Goal: Task Accomplishment & Management: Use online tool/utility

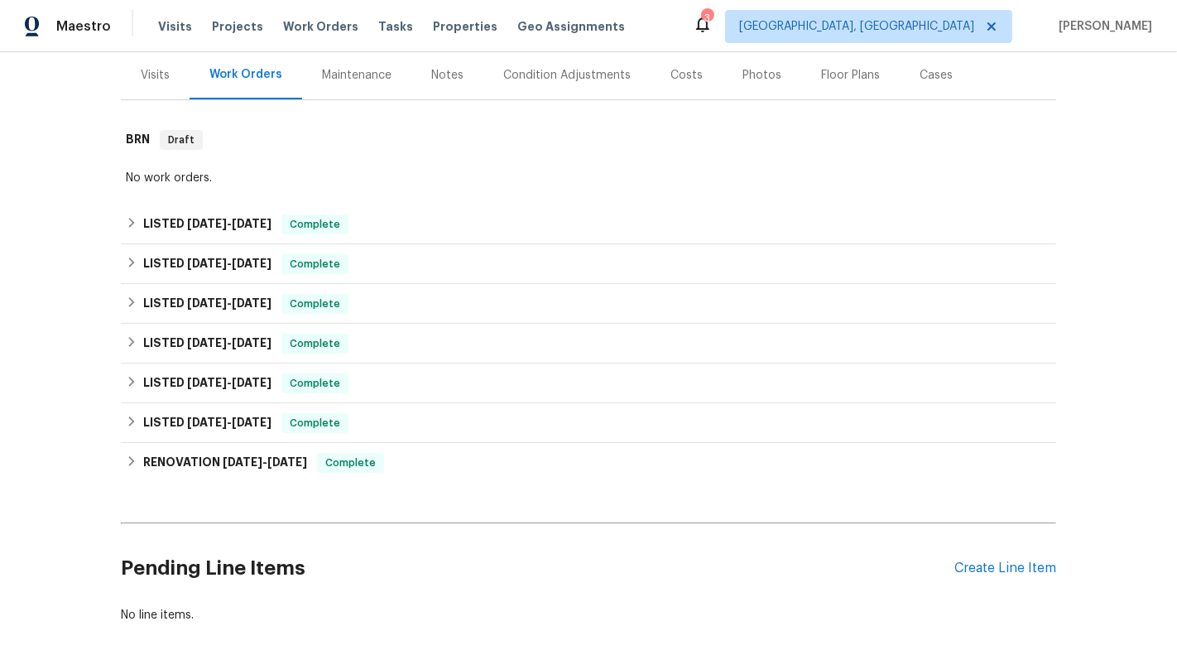
scroll to position [280, 0]
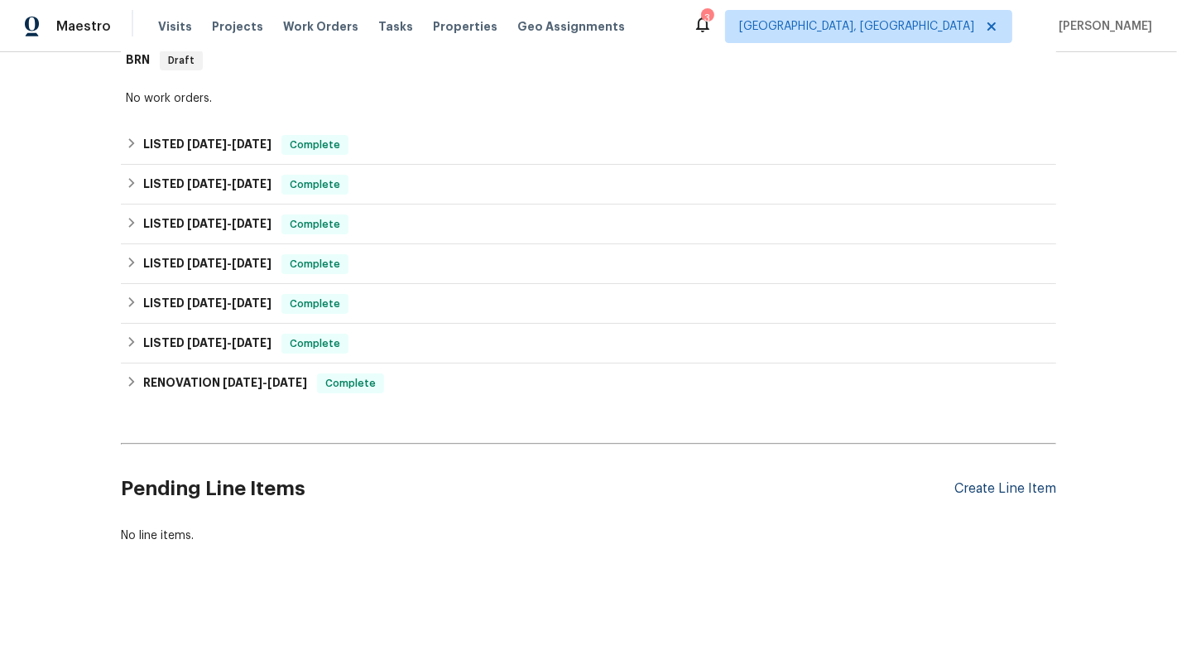
click at [1025, 487] on div "Create Line Item" at bounding box center [1006, 489] width 102 height 16
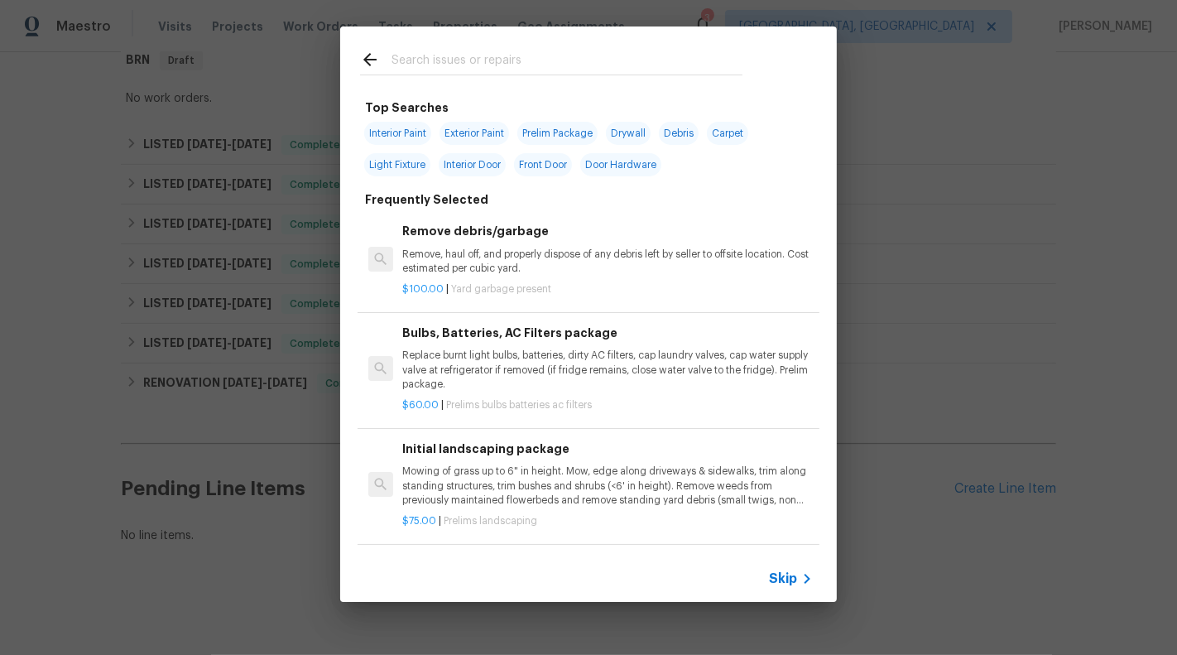
click at [782, 575] on span "Skip" at bounding box center [783, 578] width 28 height 17
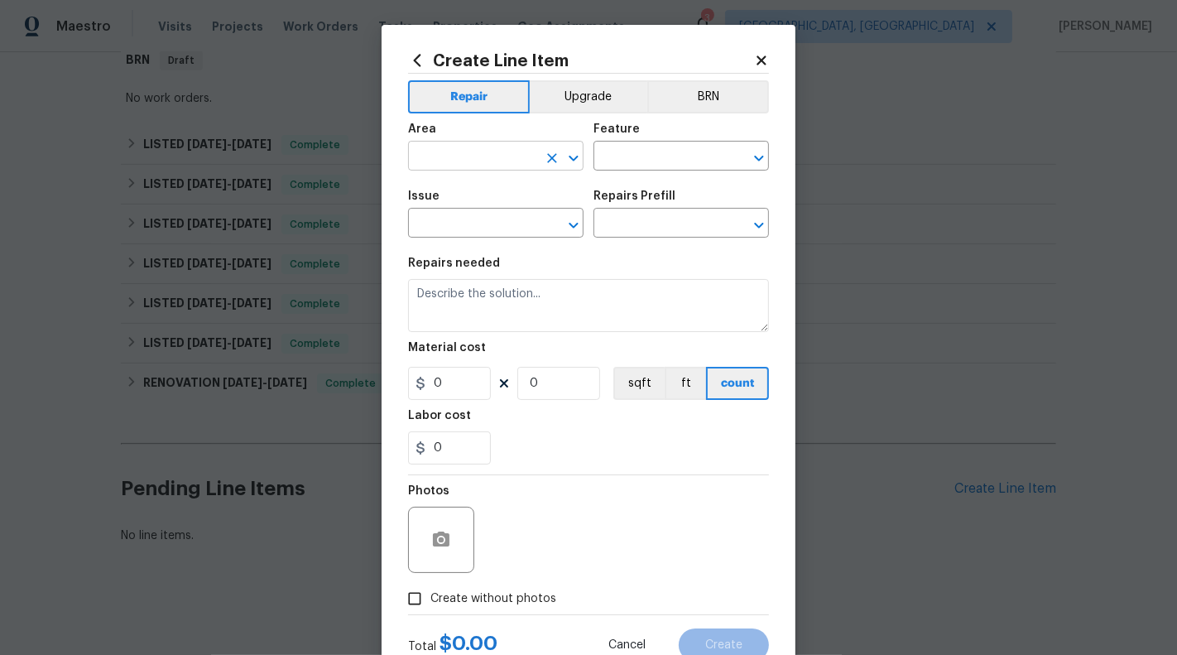
click at [455, 152] on input "text" at bounding box center [472, 158] width 129 height 26
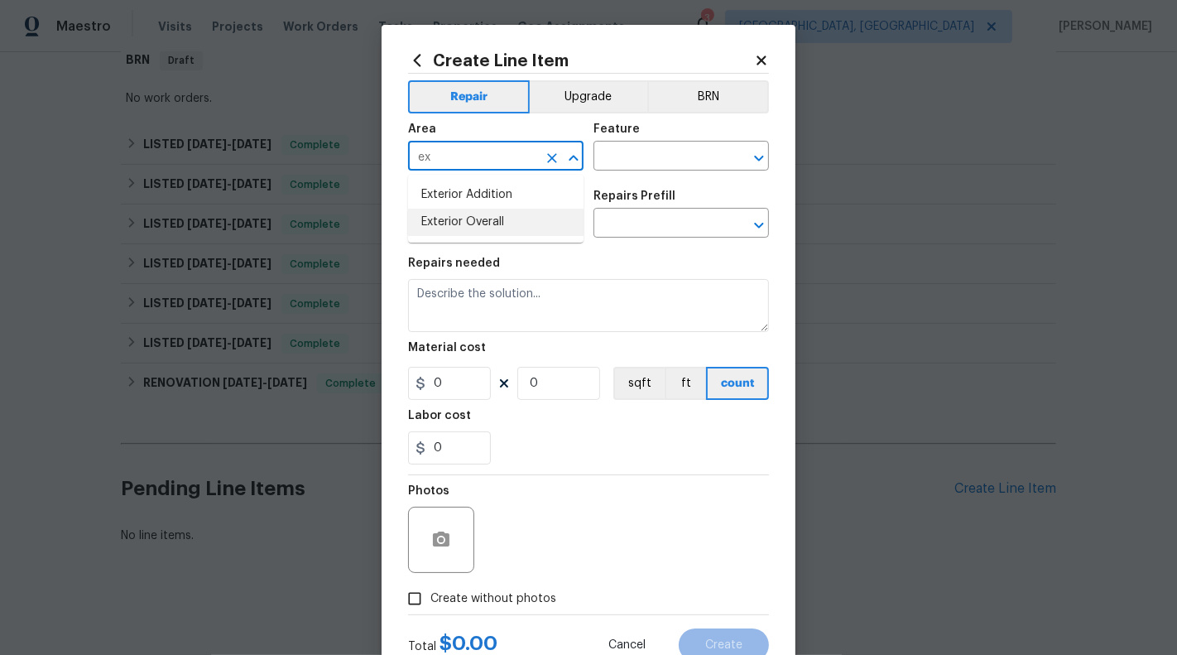
click at [479, 228] on li "Exterior Overall" at bounding box center [496, 222] width 176 height 27
type input "Exterior Overall"
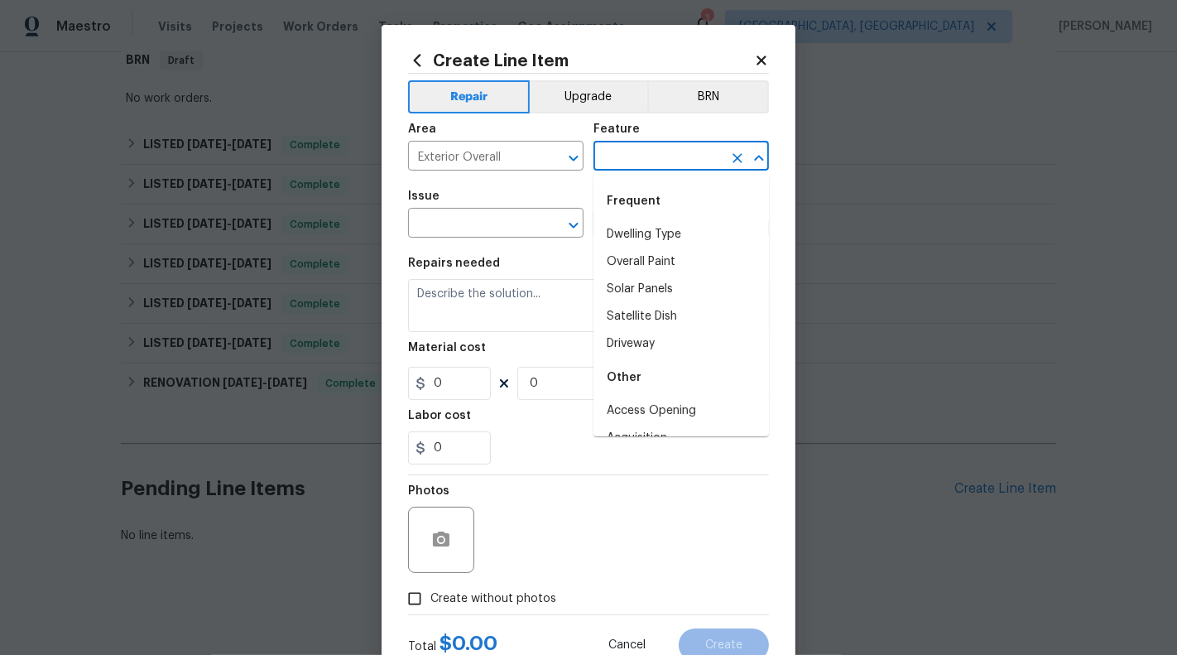
click at [633, 170] on input "text" at bounding box center [658, 158] width 129 height 26
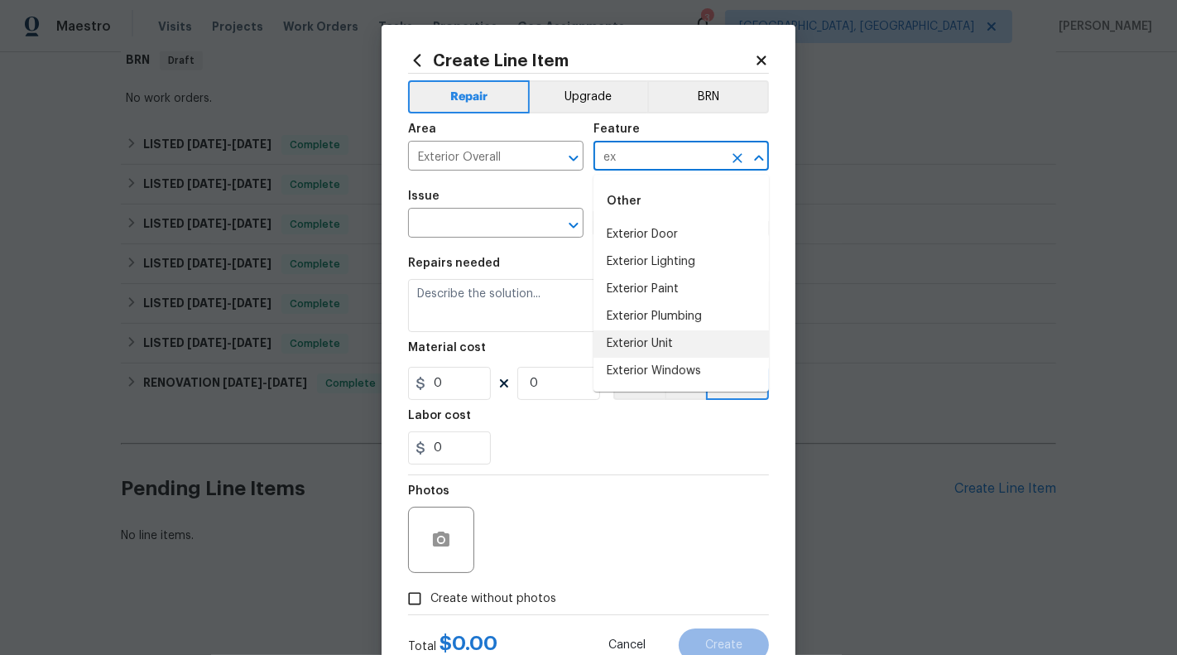
click at [653, 347] on li "Exterior Unit" at bounding box center [682, 343] width 176 height 27
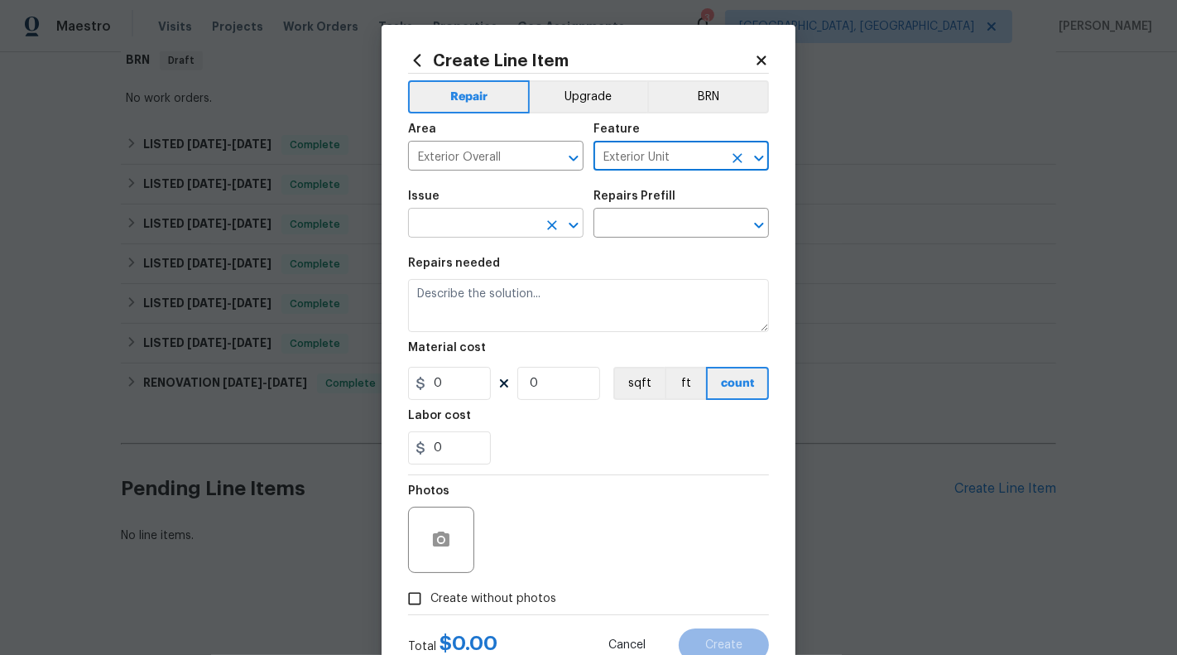
type input "Exterior Unit"
click at [494, 212] on input "text" at bounding box center [472, 225] width 129 height 26
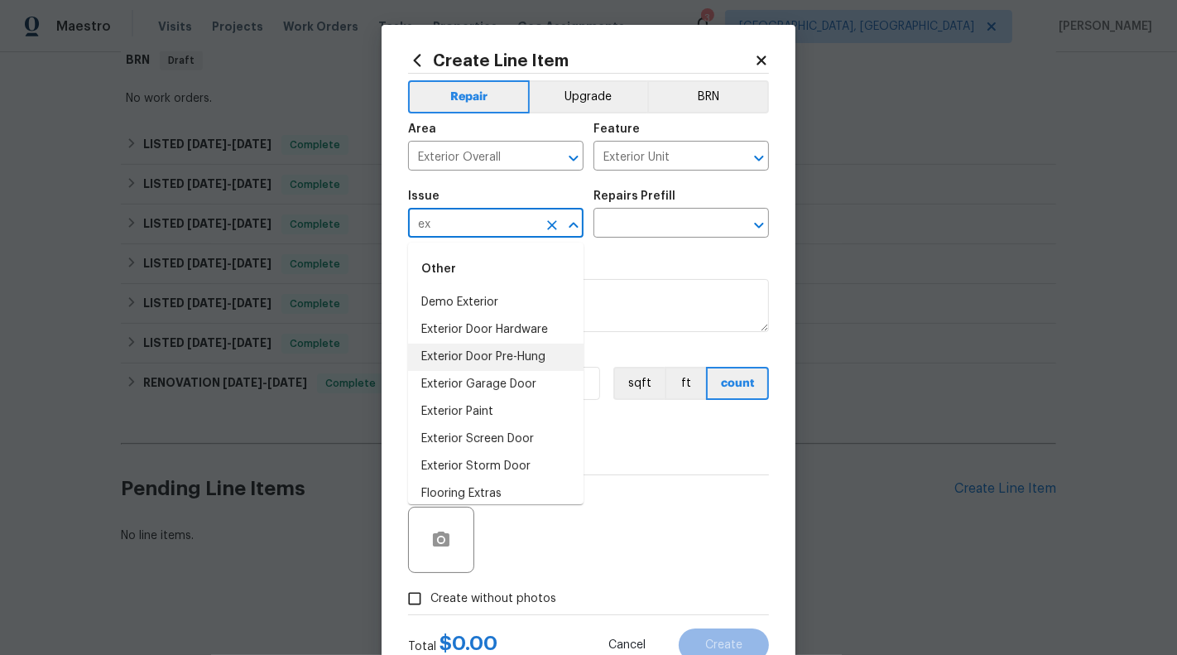
type input "e"
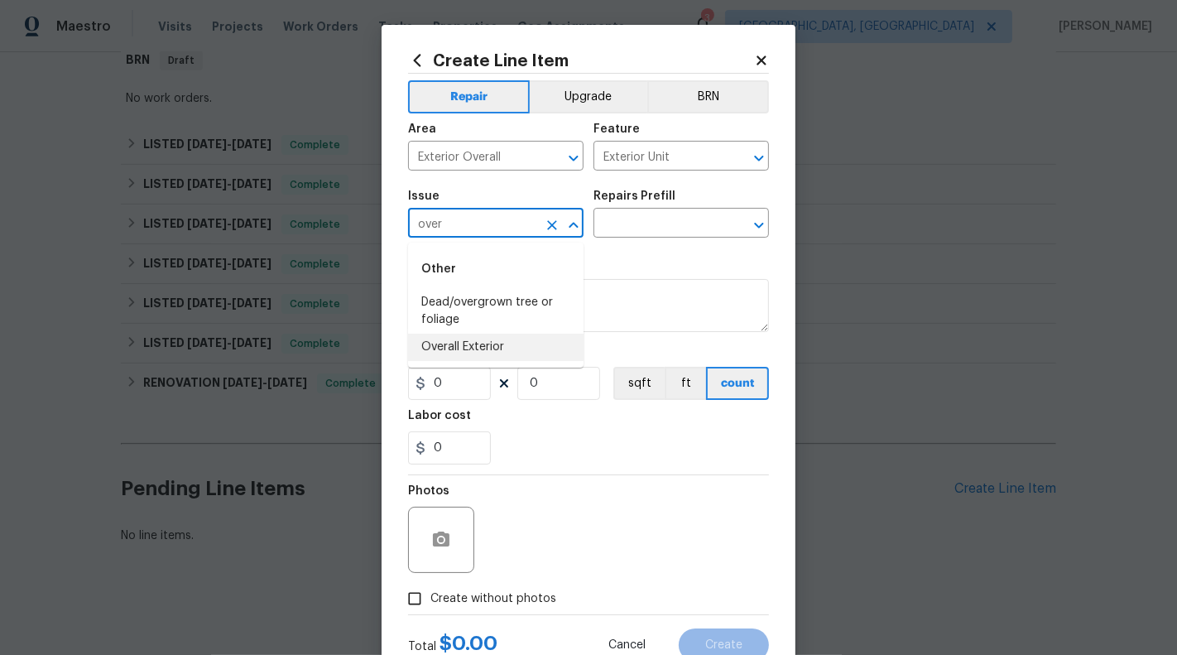
click at [480, 340] on li "Overall Exterior" at bounding box center [496, 347] width 176 height 27
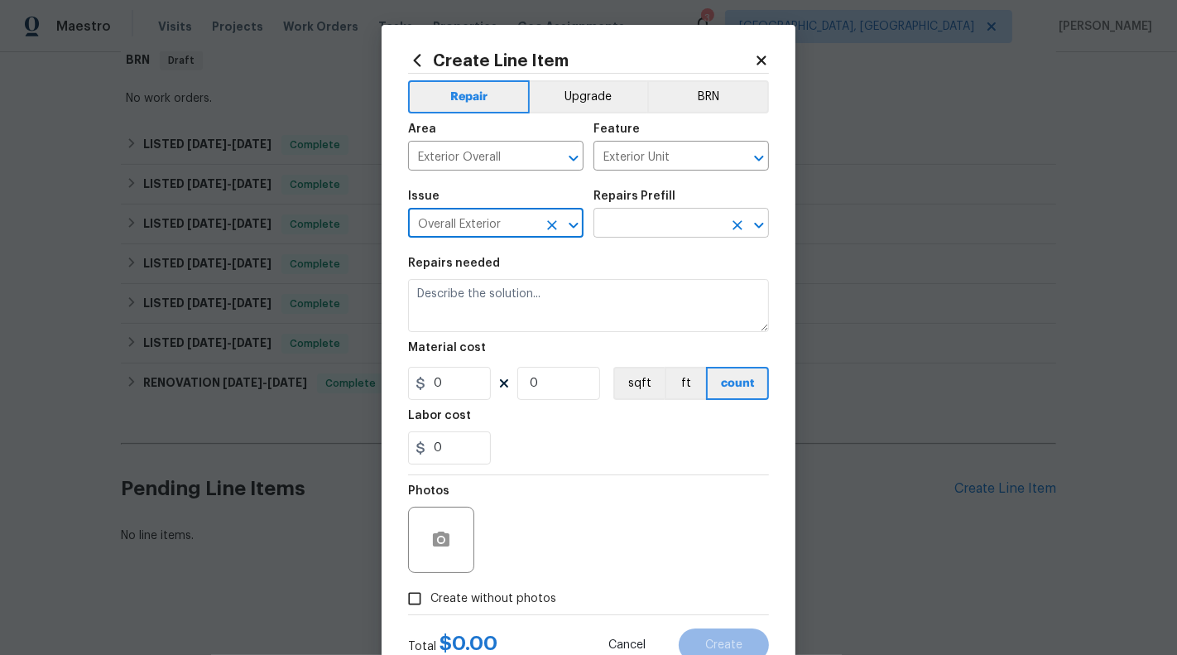
type input "Overall Exterior"
click at [643, 228] on input "text" at bounding box center [658, 225] width 129 height 26
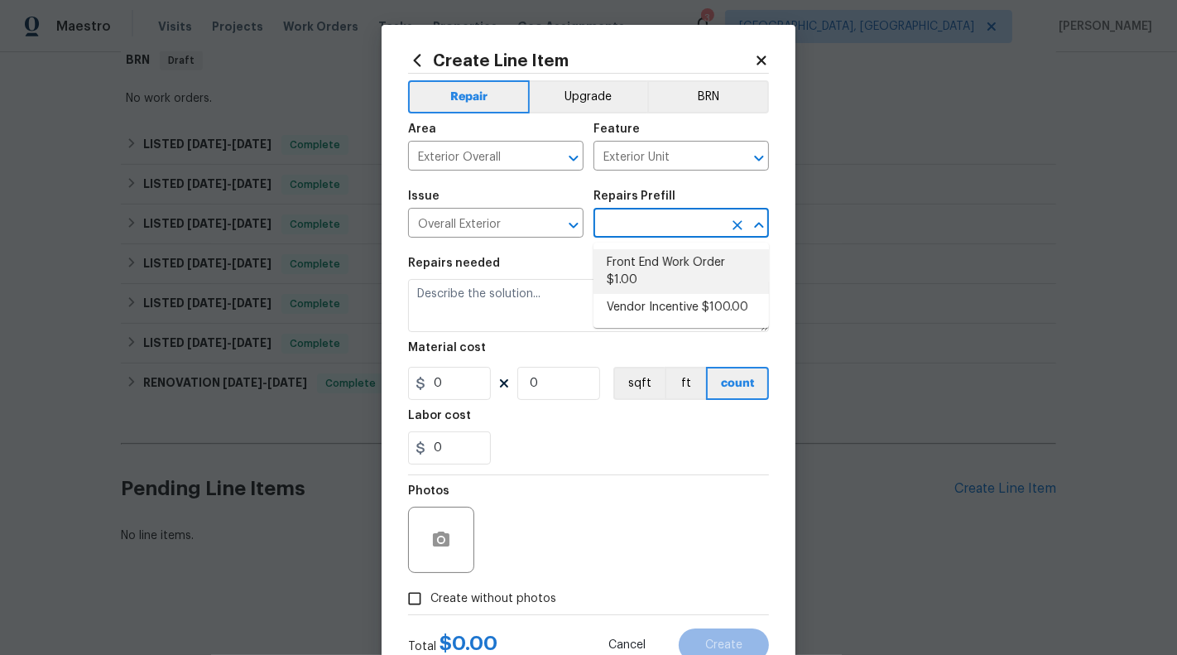
click at [643, 270] on li "Front End Work Order $1.00" at bounding box center [682, 271] width 176 height 45
type input "Front End Work Order $1.00"
type textarea "Placeholder line item for the creation of front end work orders."
type input "1"
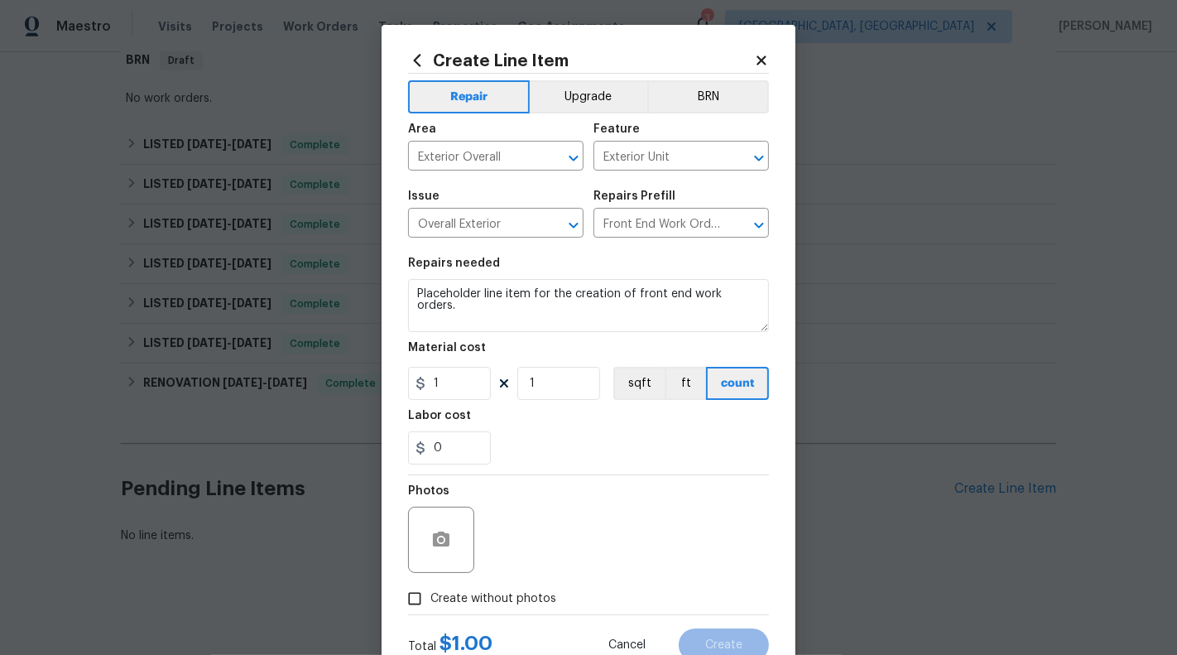
click at [599, 279] on div "Repairs needed" at bounding box center [588, 268] width 361 height 22
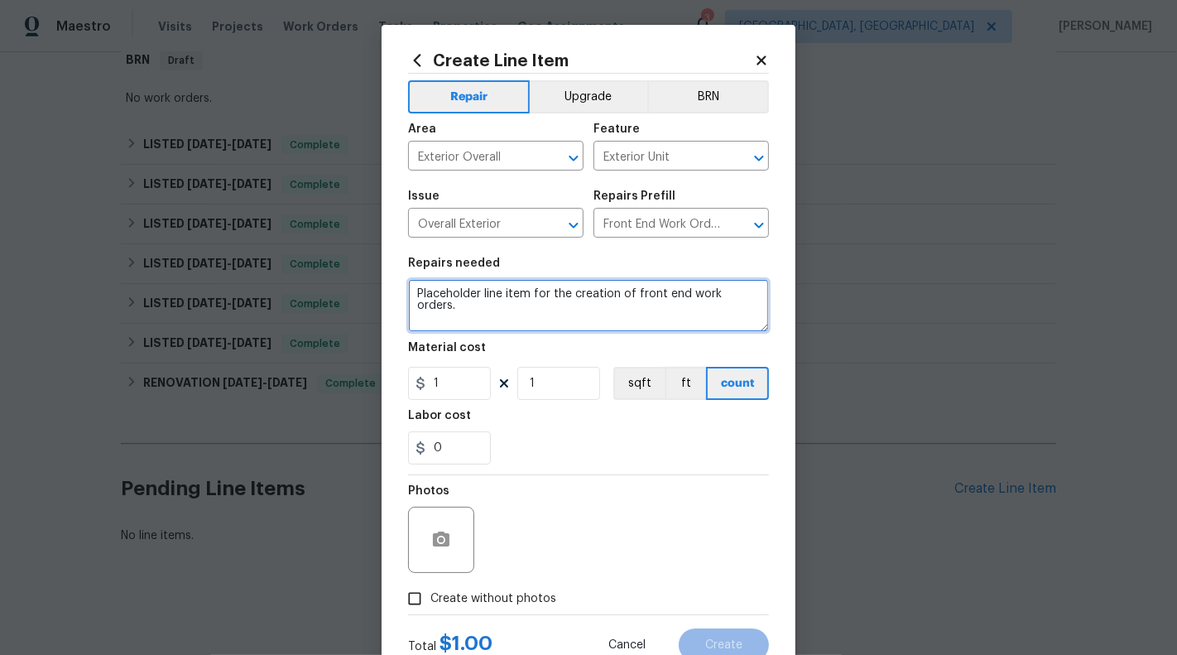
click at [599, 301] on textarea "Placeholder line item for the creation of front end work orders." at bounding box center [588, 305] width 361 height 53
click at [583, 291] on textarea "#HOA-Violation :" at bounding box center [588, 305] width 361 height 53
paste textarea "Landscape stones need to be straightened to improve appearance. Weeds in the fr…"
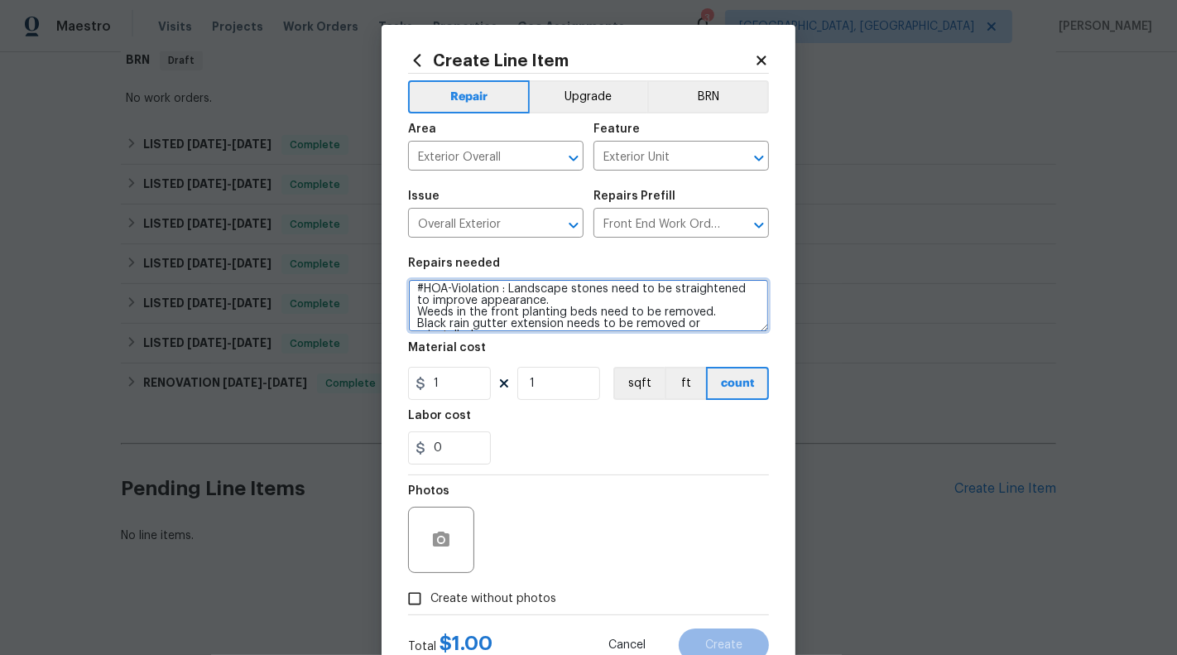
scroll to position [1, 0]
click at [513, 294] on textarea "#HOA-Violation : Landscape stones need to be straightened to improve appearance…" at bounding box center [588, 305] width 361 height 53
click at [418, 315] on textarea "#HOA-Violation : 1. Landscape stones need to be straightened to improve appeara…" at bounding box center [588, 305] width 361 height 53
click at [571, 292] on textarea "#HOA-Violation : 1. Landscape stones need to be straightened to improve appeara…" at bounding box center [588, 305] width 361 height 53
click at [570, 301] on textarea "#HOA-Violation : 1. Landscape stones need to be straightened to improve appeara…" at bounding box center [588, 305] width 361 height 53
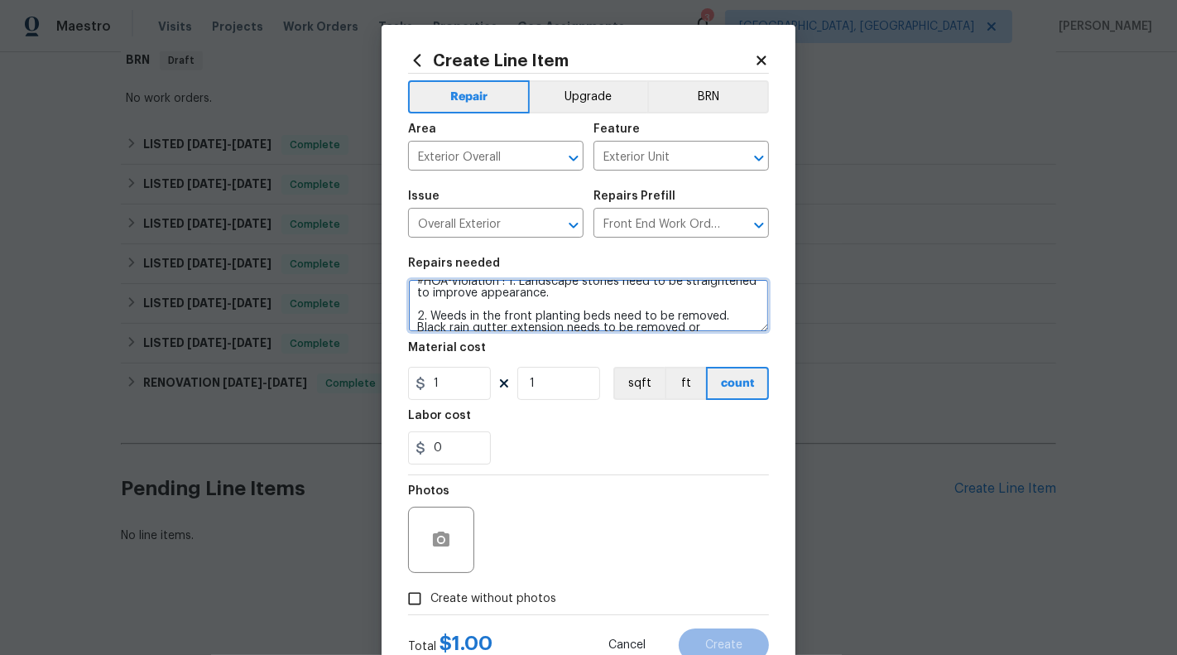
scroll to position [27, 0]
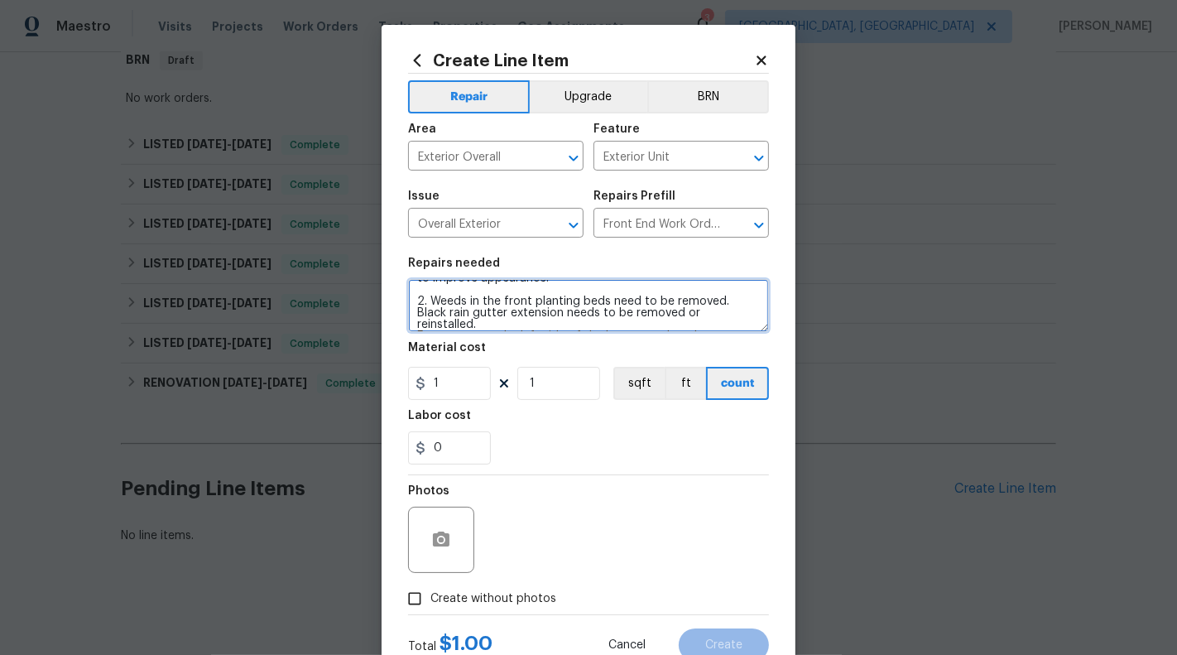
click at [417, 316] on textarea "#HOA-Violation : 1. Landscape stones need to be straightened to improve appeara…" at bounding box center [588, 305] width 361 height 53
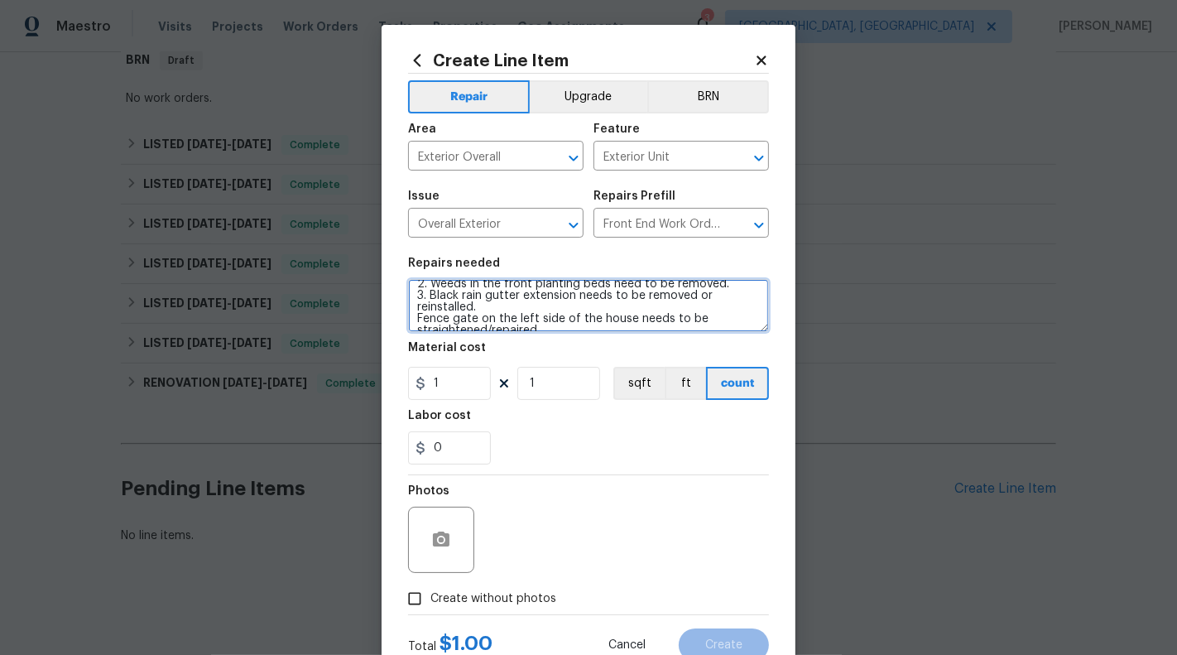
click at [412, 315] on textarea "#HOA-Violation : 1. Landscape stones need to be straightened to improve appeara…" at bounding box center [588, 305] width 361 height 53
click at [499, 298] on textarea "#HOA-Violation : 1. Landscape stones need to be straightened to improve appeara…" at bounding box center [588, 305] width 361 height 53
click at [499, 317] on textarea "#HOA-Violation : 1. Landscape stones need to be straightened to improve appeara…" at bounding box center [588, 305] width 361 height 53
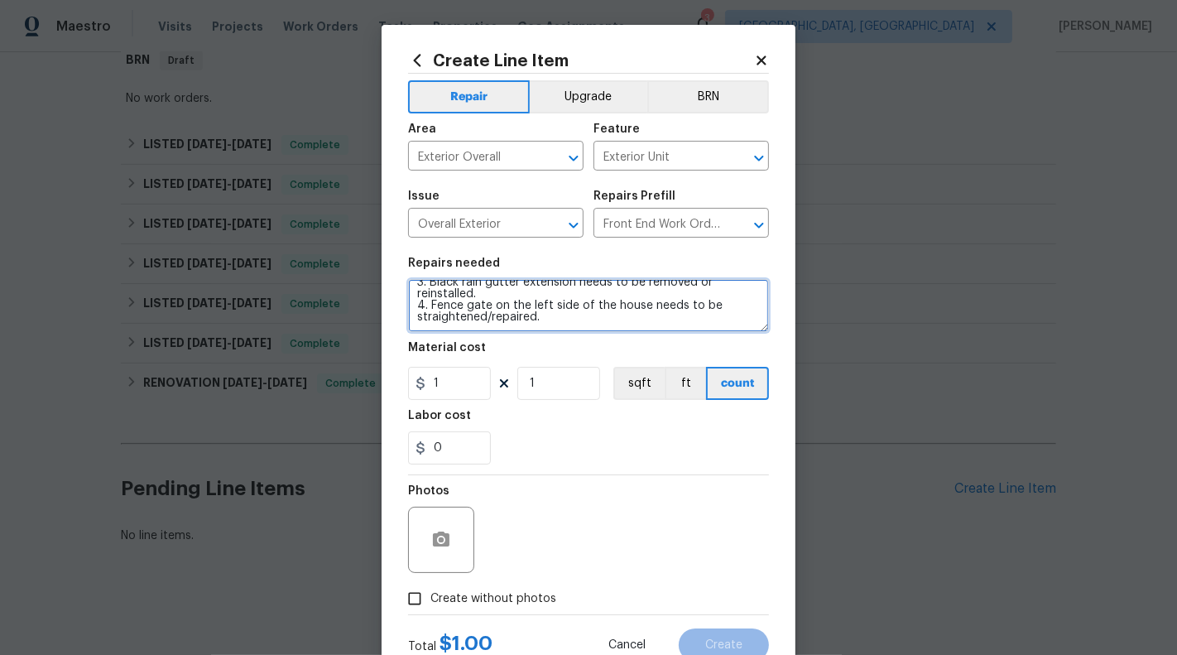
click at [553, 318] on textarea "#HOA-Violation : 1. Landscape stones need to be straightened to improve appeara…" at bounding box center [588, 305] width 361 height 53
type textarea "#HOA-Violation : 1. Landscape stones need to be straightened to improve appeara…"
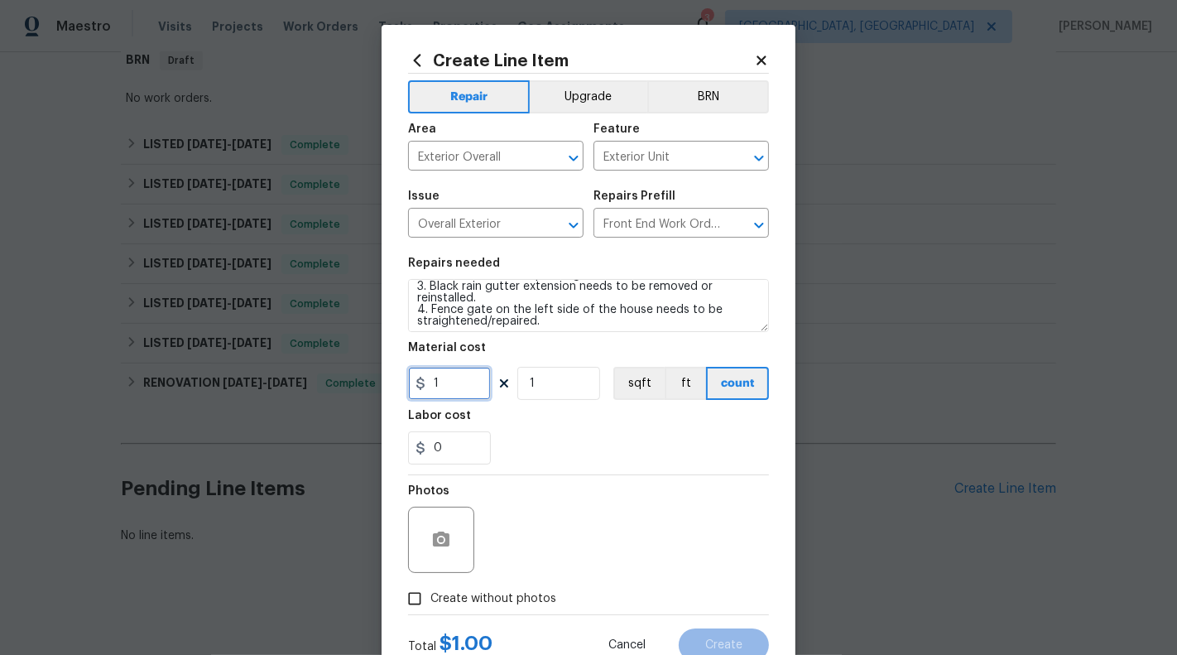
click at [458, 382] on input "1" at bounding box center [449, 383] width 83 height 33
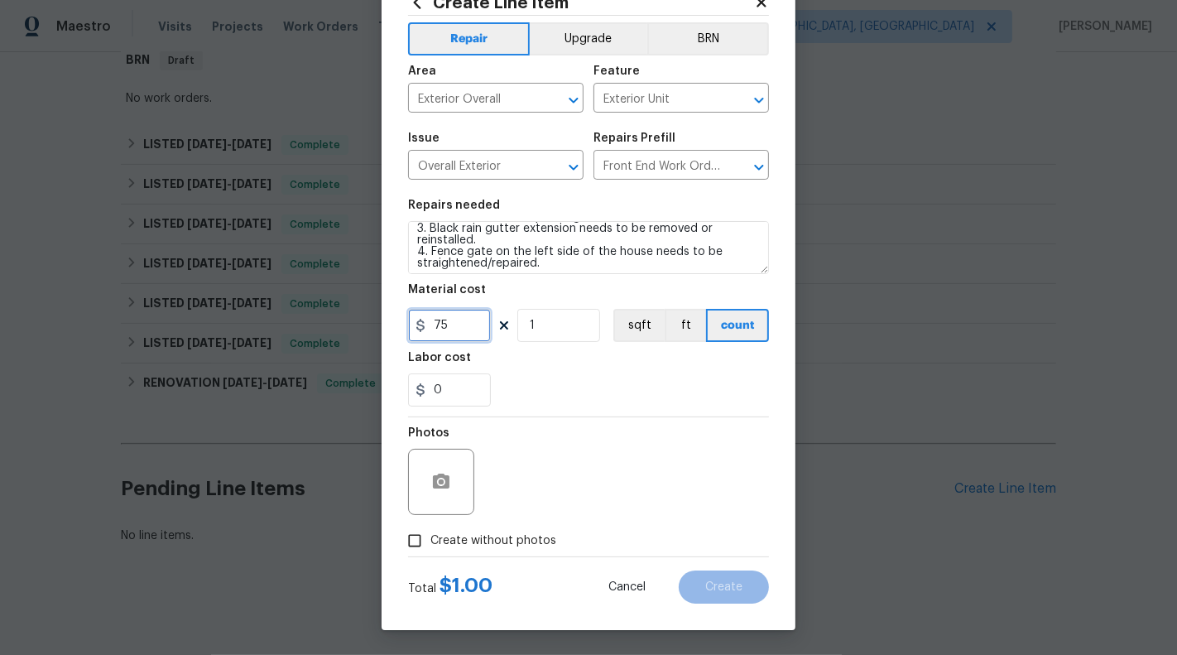
type input "75"
click at [440, 503] on div at bounding box center [441, 482] width 66 height 66
click at [438, 484] on icon "button" at bounding box center [441, 481] width 17 height 15
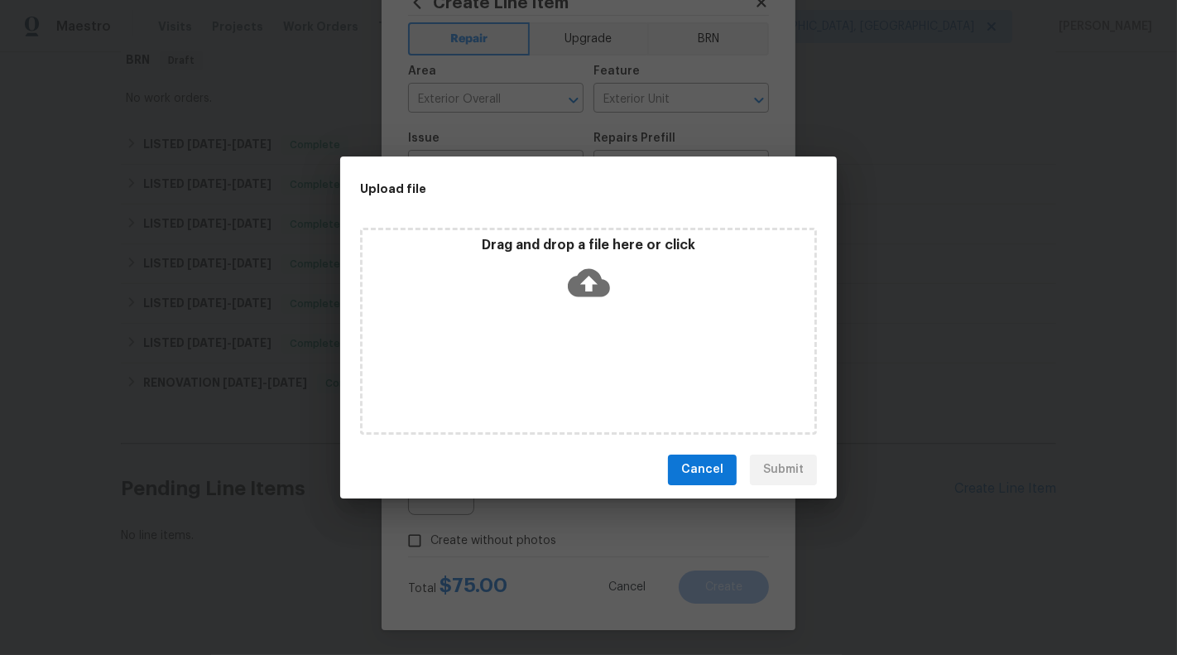
click at [598, 292] on icon at bounding box center [589, 282] width 42 height 28
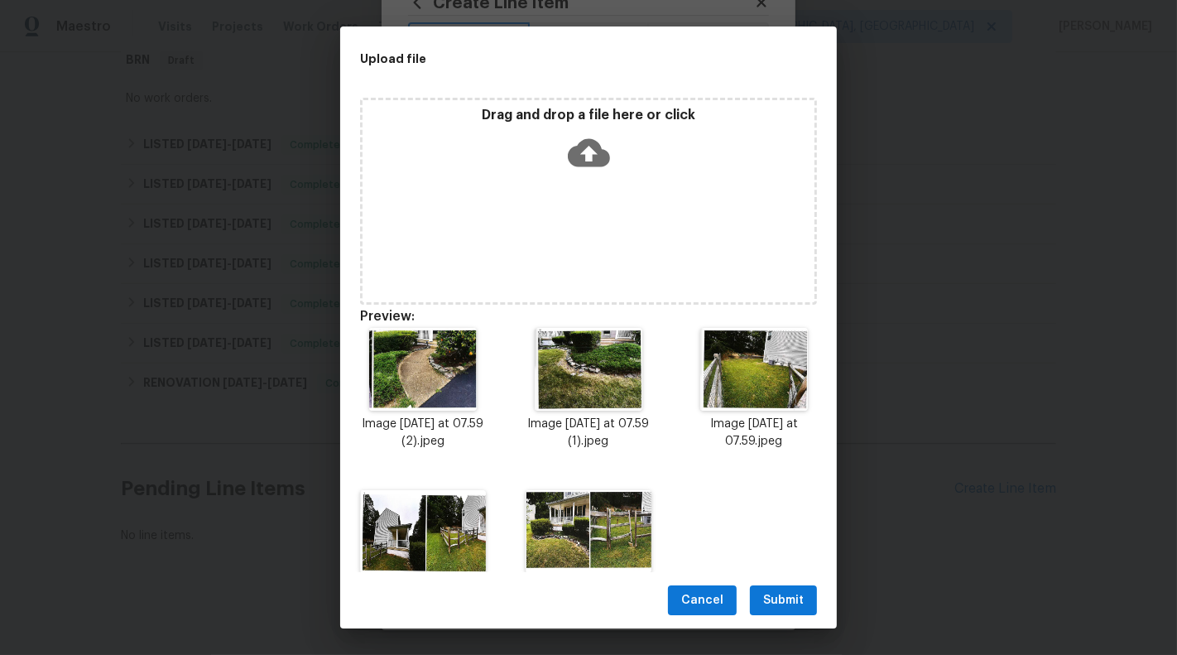
click at [785, 587] on button "Submit" at bounding box center [783, 600] width 67 height 31
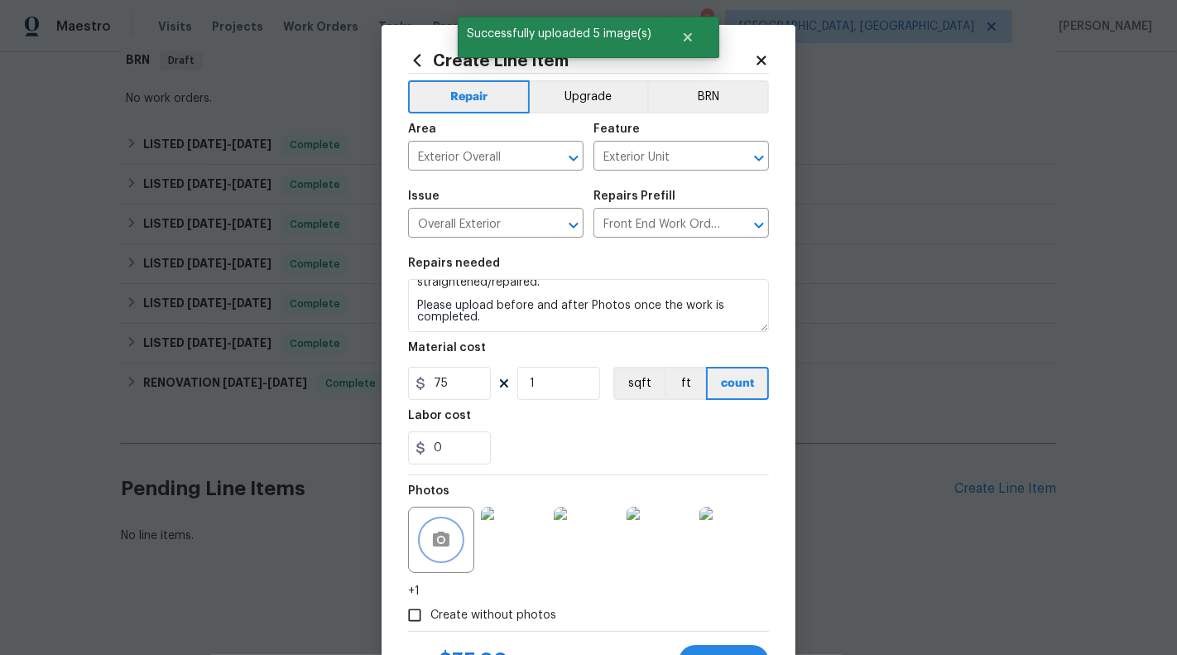
scroll to position [75, 0]
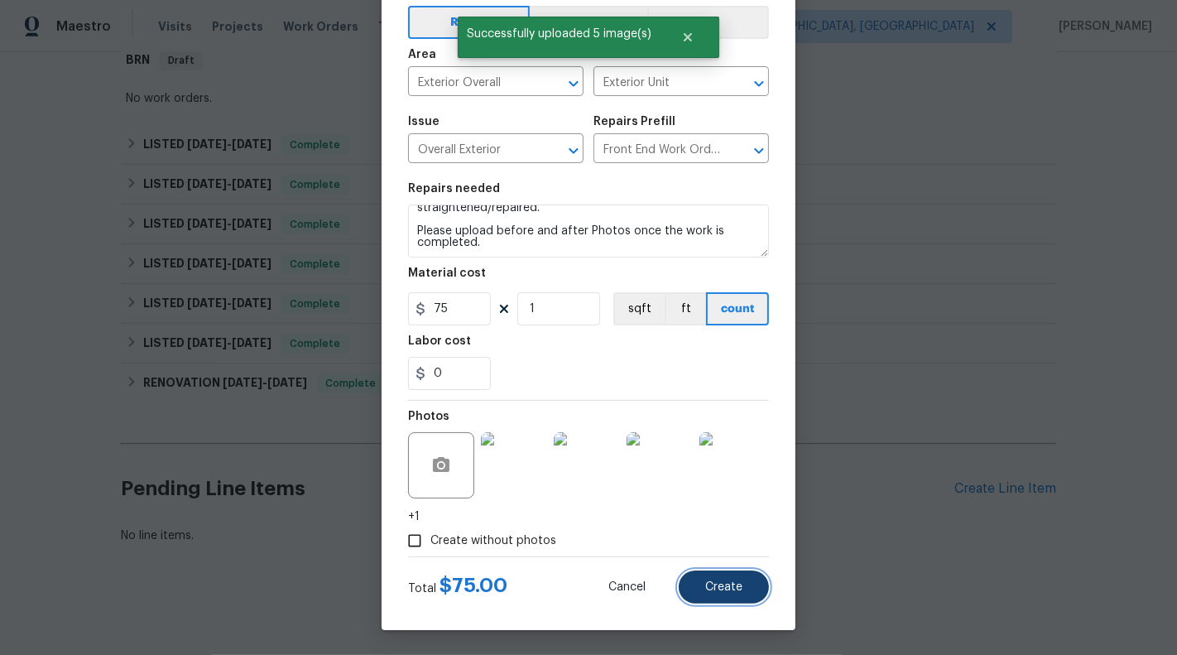
click at [715, 588] on span "Create" at bounding box center [723, 587] width 37 height 12
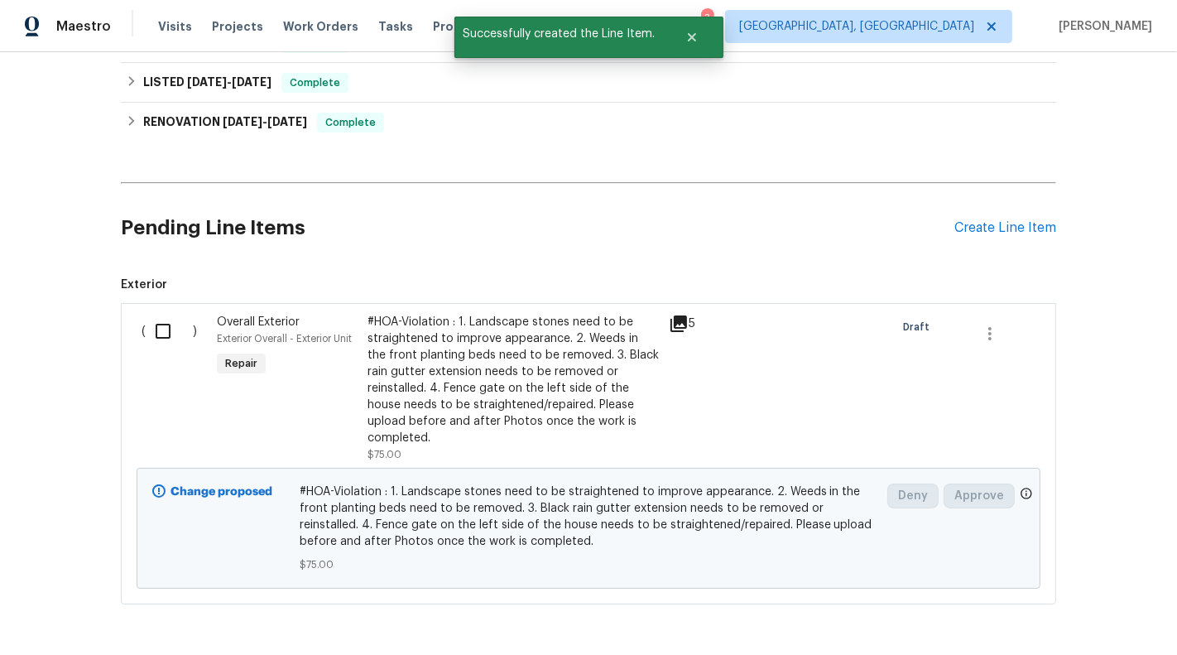
scroll to position [570, 0]
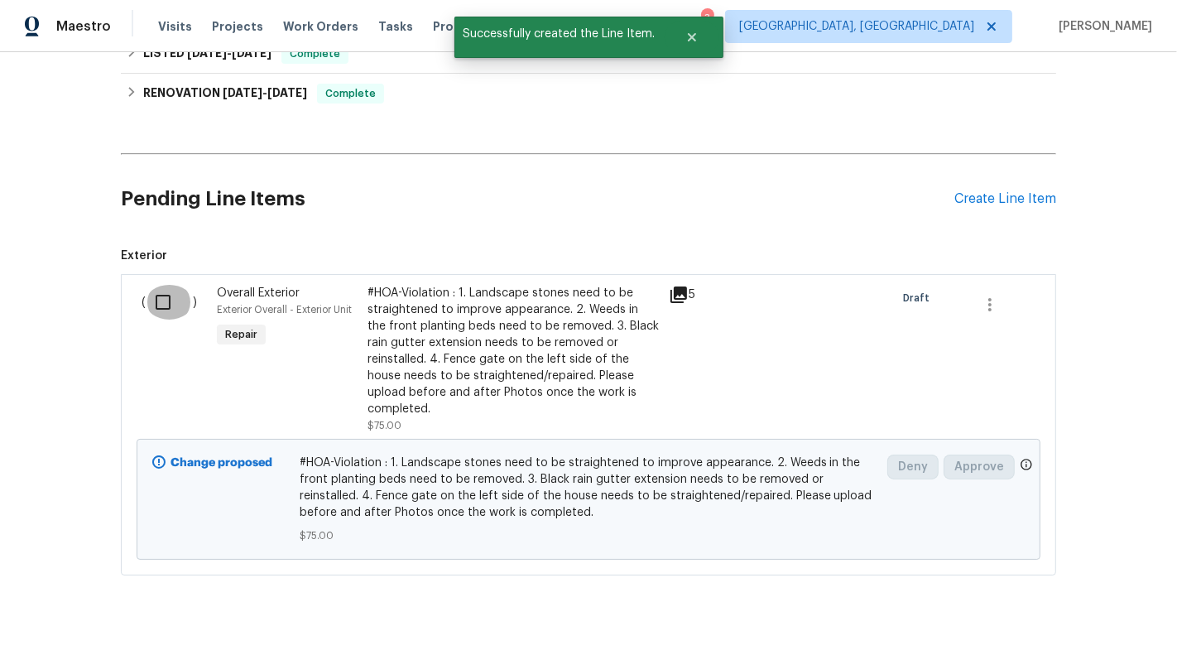
click at [156, 290] on input "checkbox" at bounding box center [169, 302] width 47 height 35
checkbox input "true"
click at [1053, 610] on span "Create Work Order" at bounding box center [1083, 614] width 110 height 21
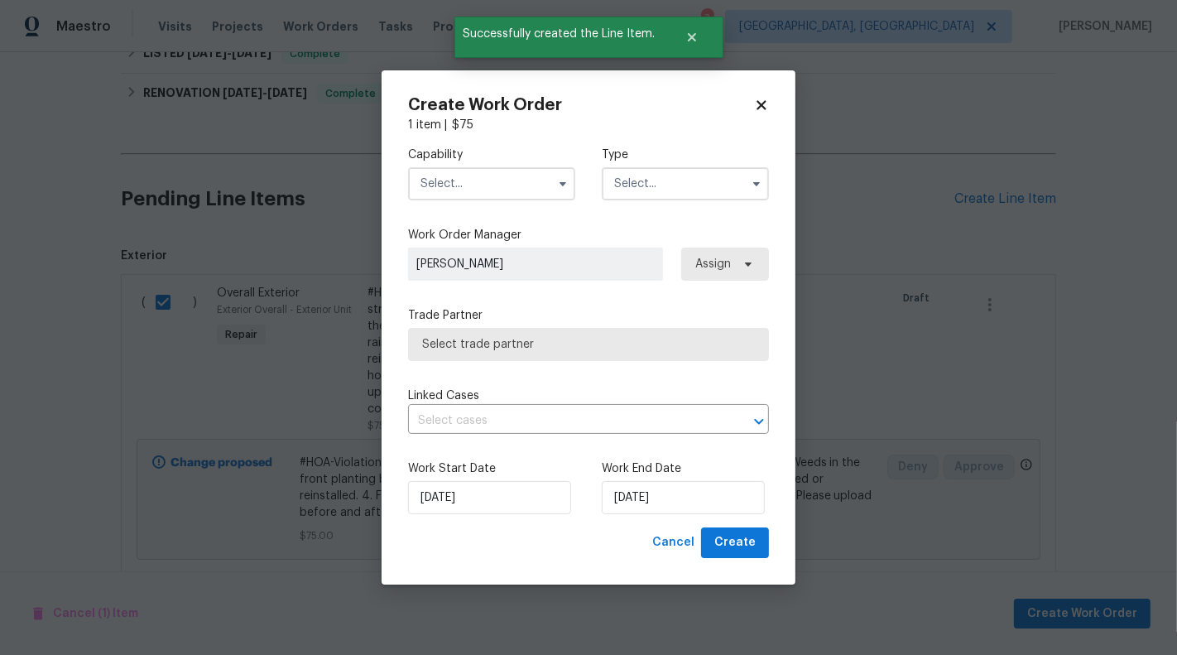
click at [548, 180] on input "text" at bounding box center [491, 183] width 167 height 33
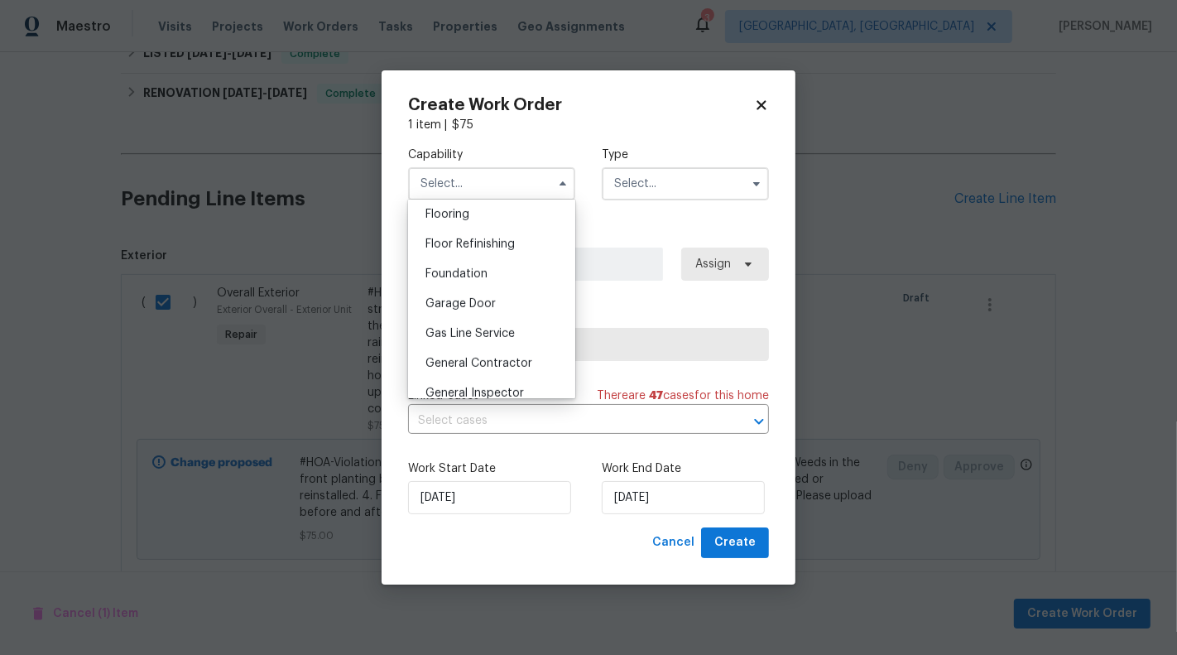
scroll to position [657, 0]
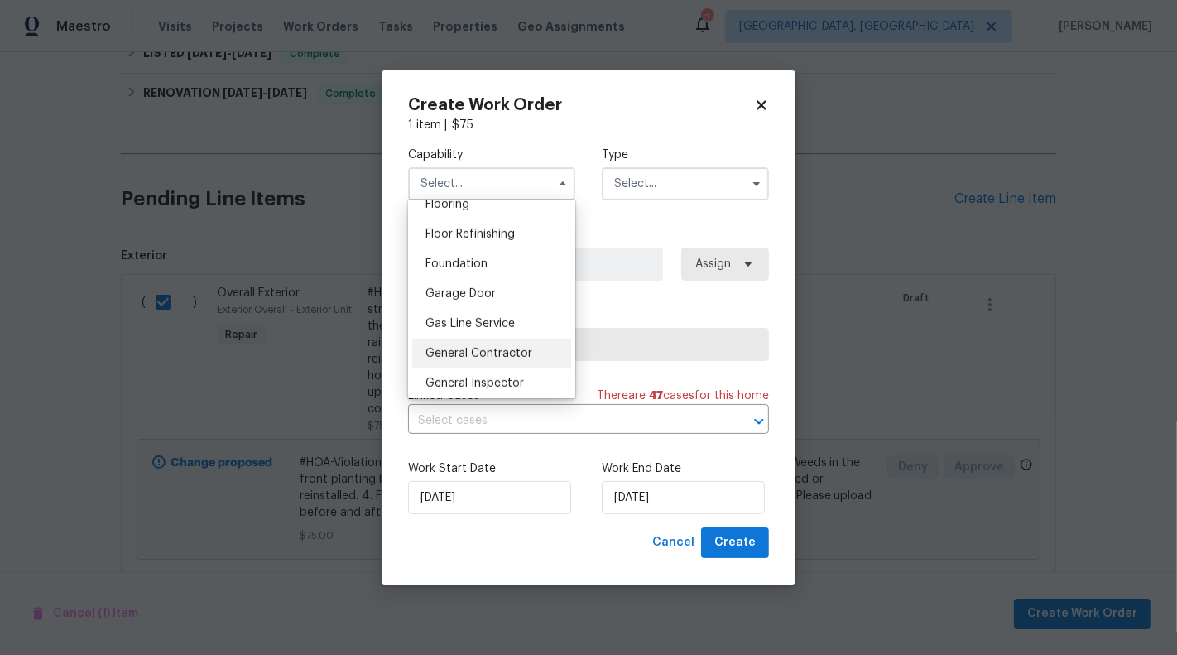
click at [527, 359] on span "General Contractor" at bounding box center [479, 354] width 107 height 12
type input "General Contractor"
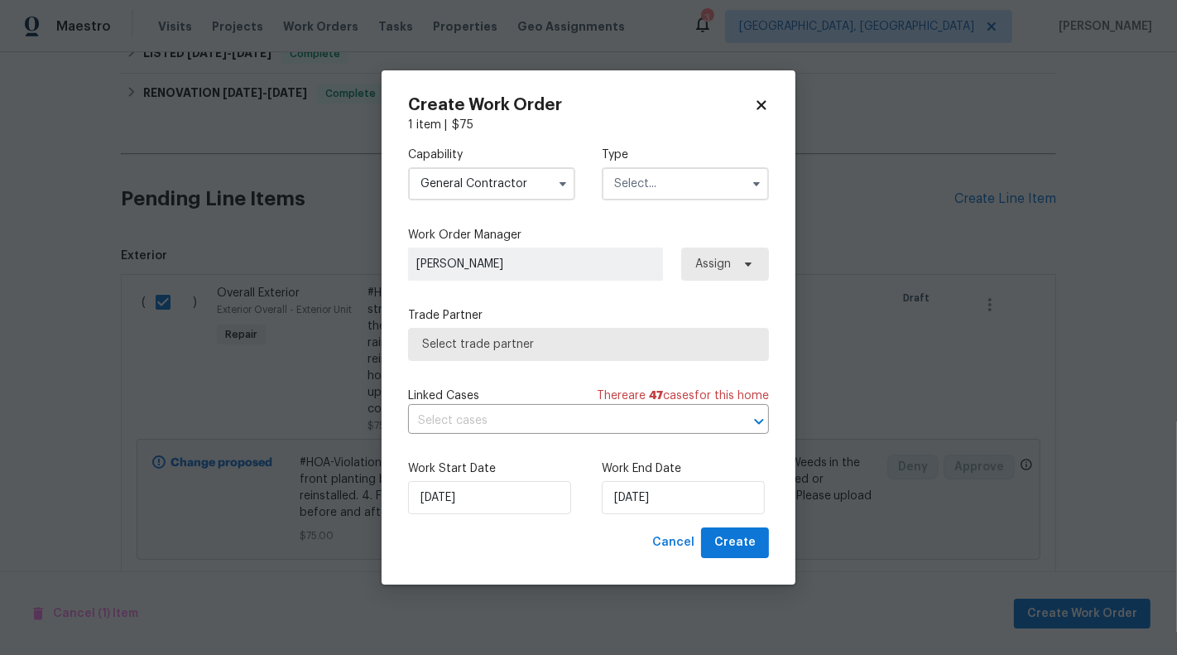
click at [666, 172] on input "text" at bounding box center [685, 183] width 167 height 33
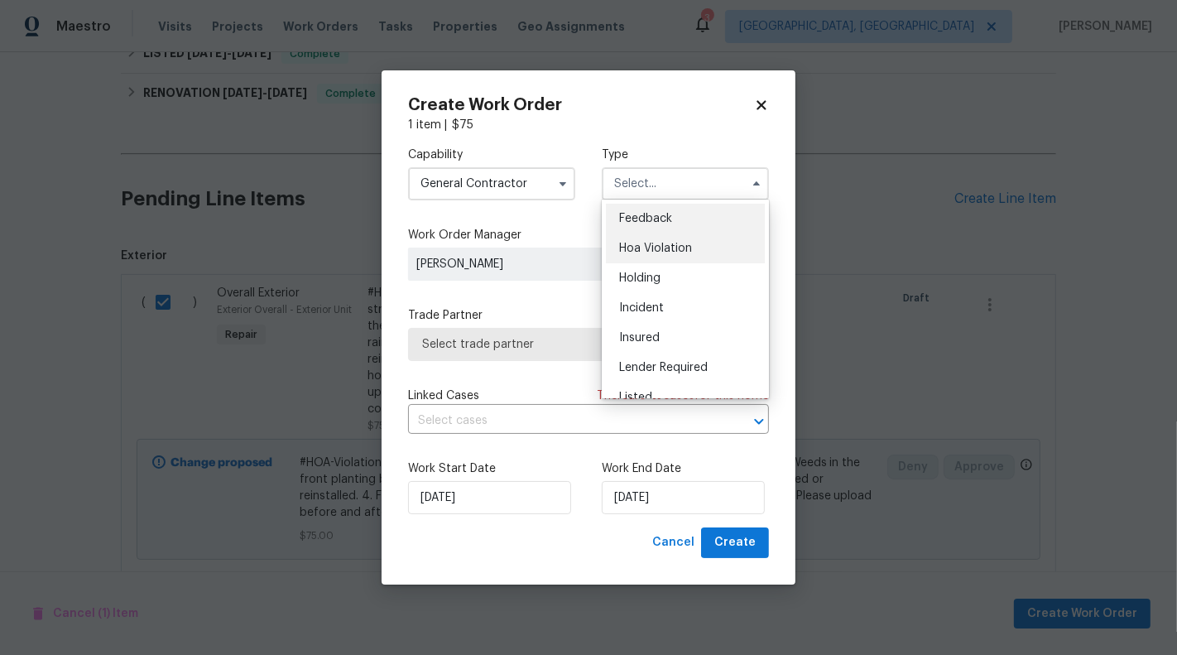
click at [667, 249] on span "Hoa Violation" at bounding box center [655, 249] width 73 height 12
type input "Hoa Violation"
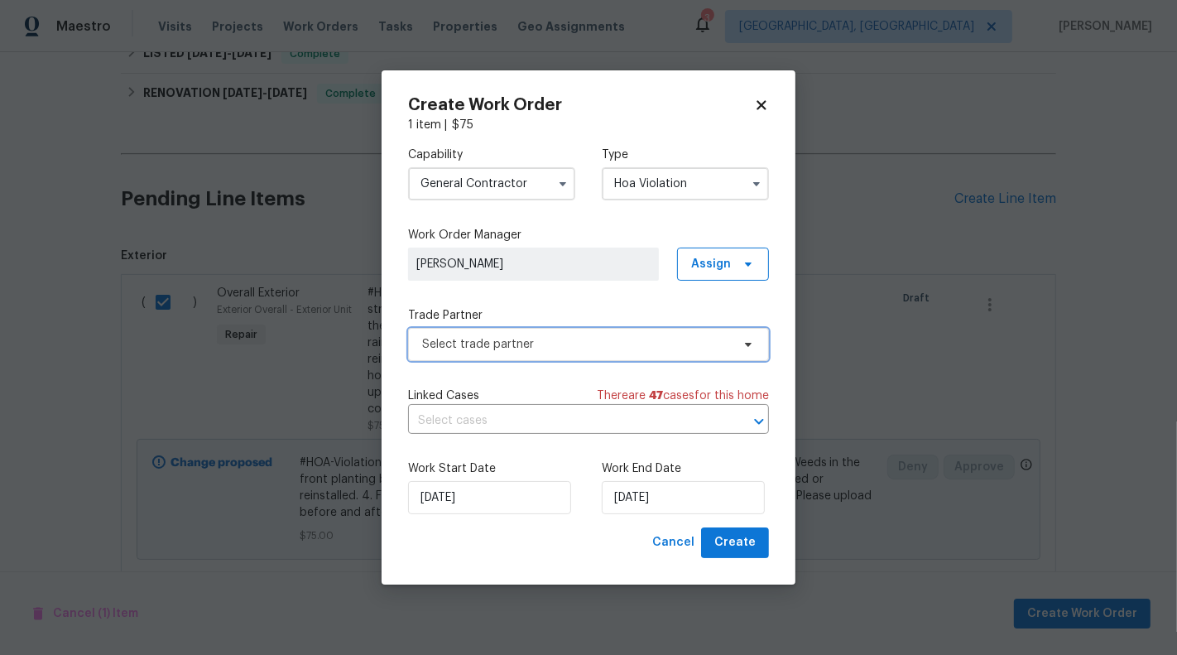
click at [561, 354] on span "Select trade partner" at bounding box center [588, 344] width 361 height 33
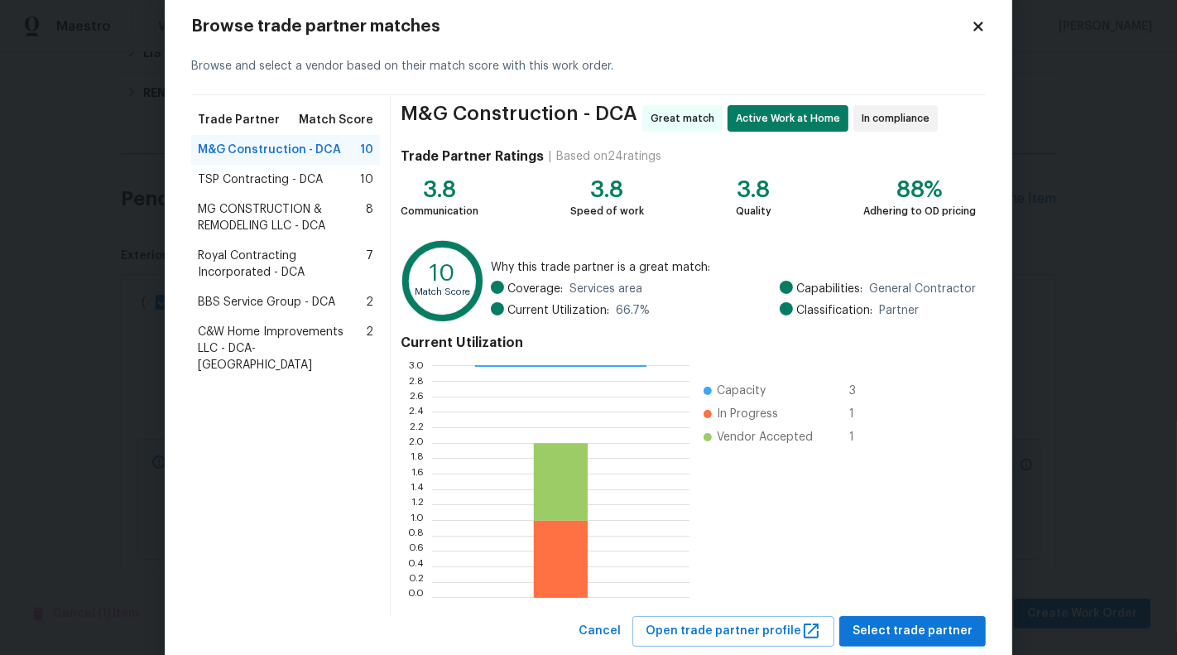
scroll to position [75, 0]
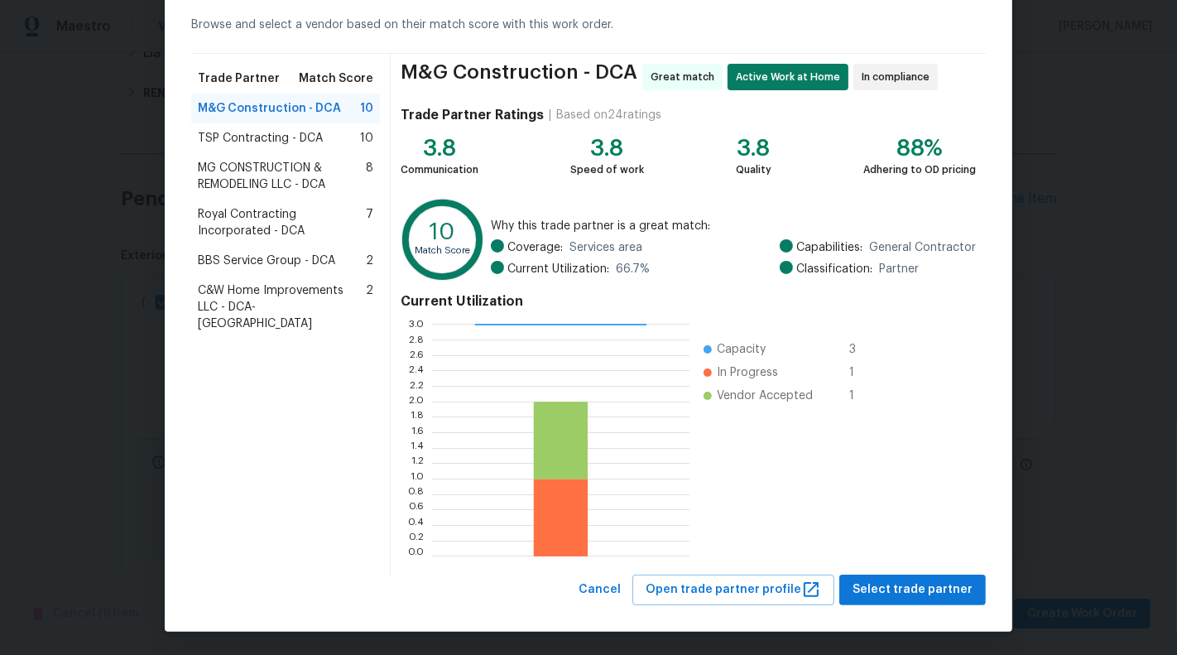
click at [273, 177] on span "MG CONSTRUCTION & REMODELING LLC - DCA" at bounding box center [282, 176] width 168 height 33
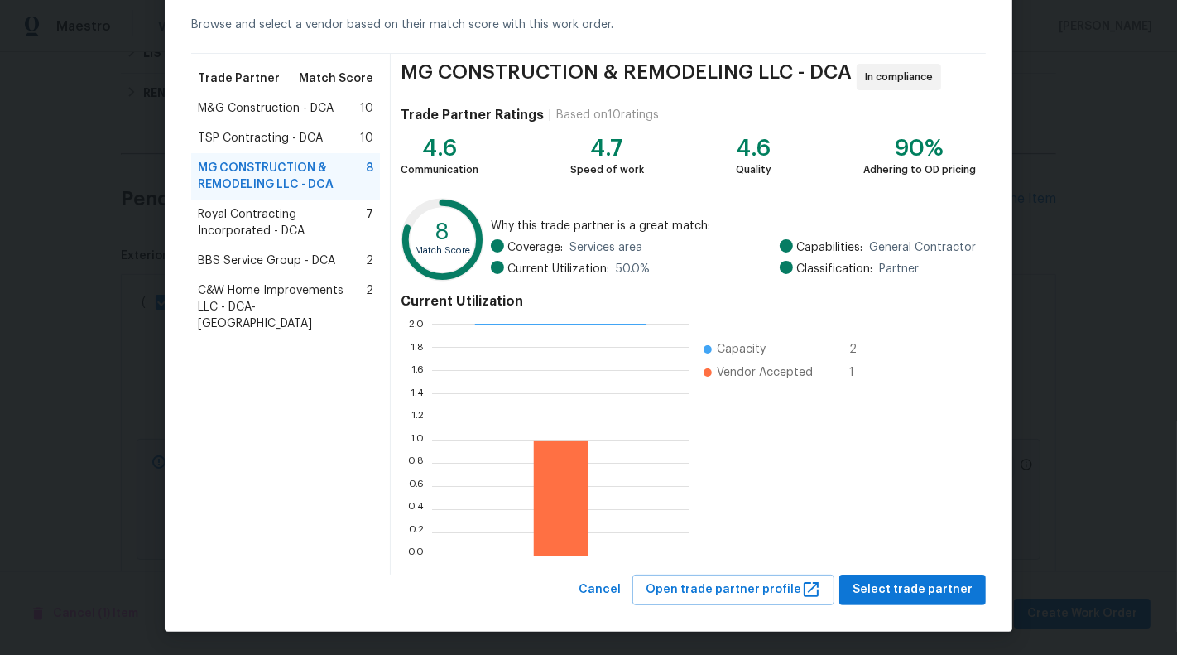
click at [291, 157] on div "MG CONSTRUCTION & REMODELING LLC - DCA 8" at bounding box center [285, 176] width 189 height 46
click at [283, 137] on span "TSP Contracting - DCA" at bounding box center [260, 138] width 125 height 17
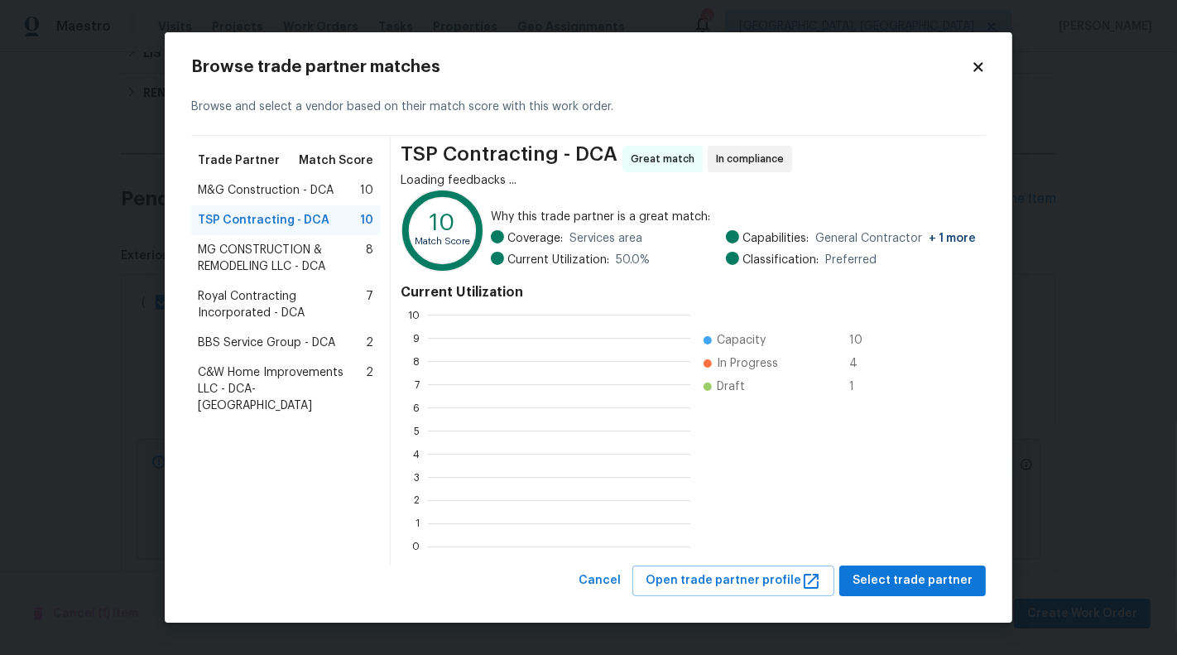
scroll to position [232, 262]
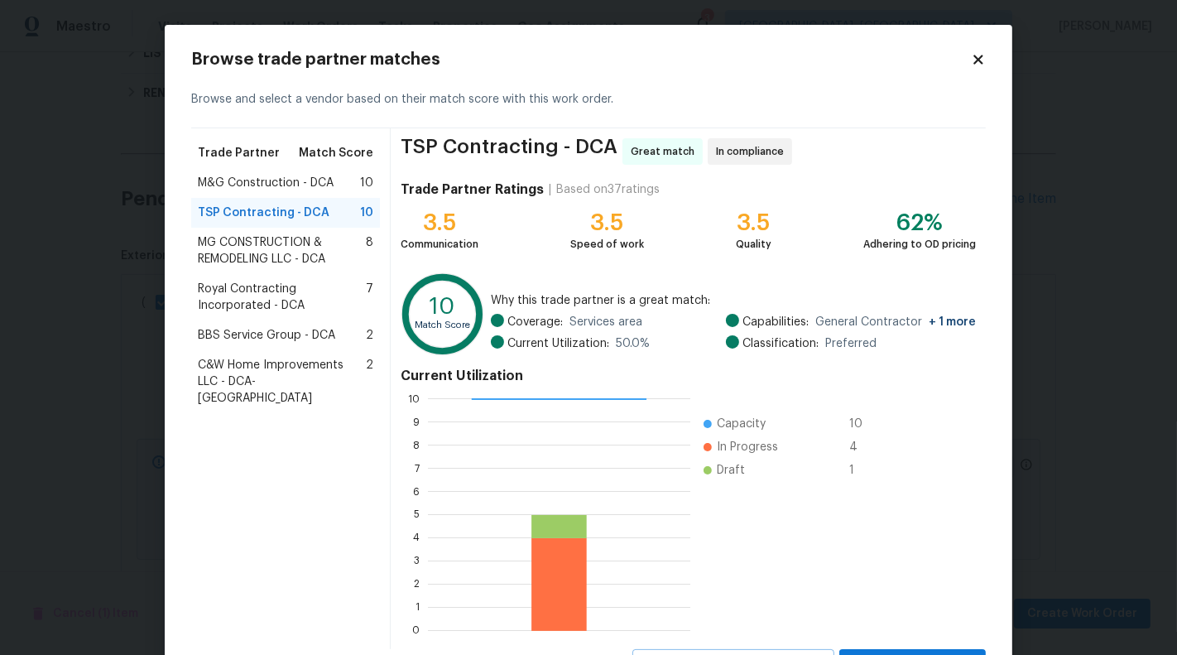
click at [298, 172] on div "M&G Construction - DCA 10" at bounding box center [285, 183] width 189 height 30
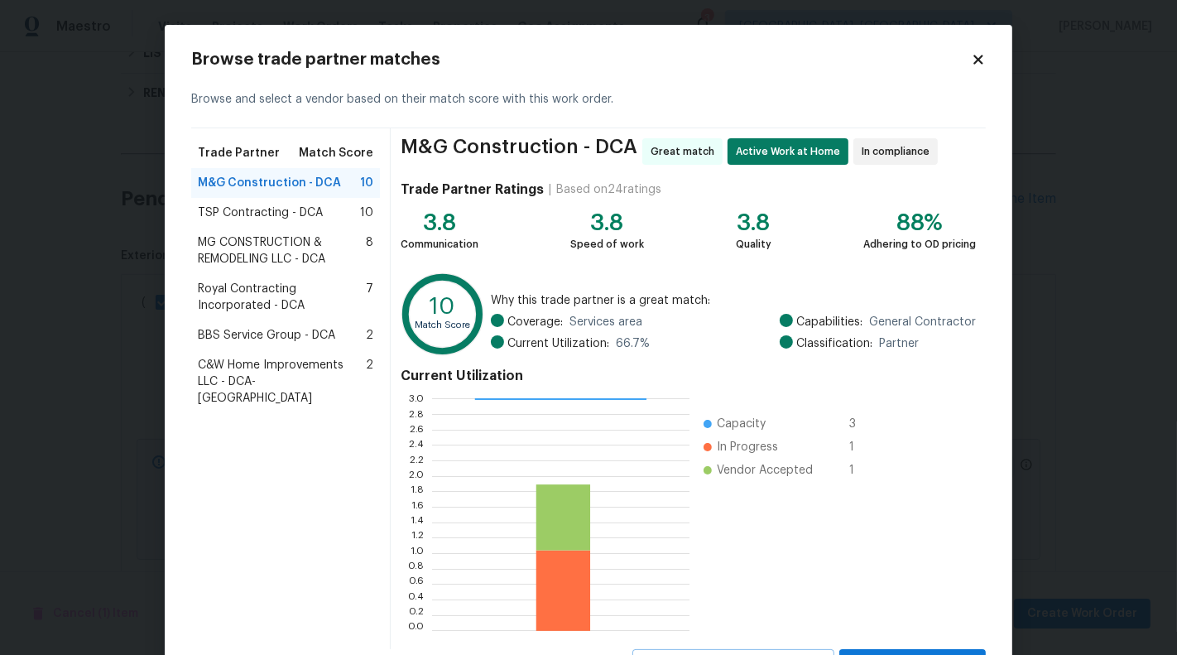
scroll to position [75, 0]
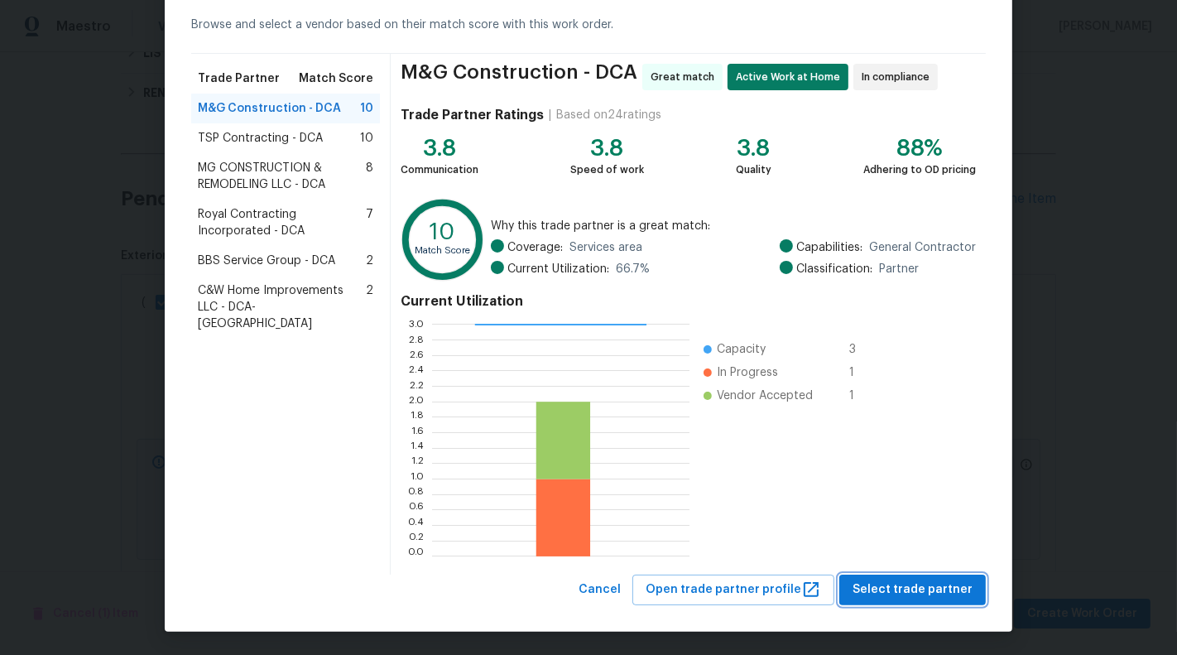
click at [931, 582] on span "Select trade partner" at bounding box center [913, 590] width 120 height 21
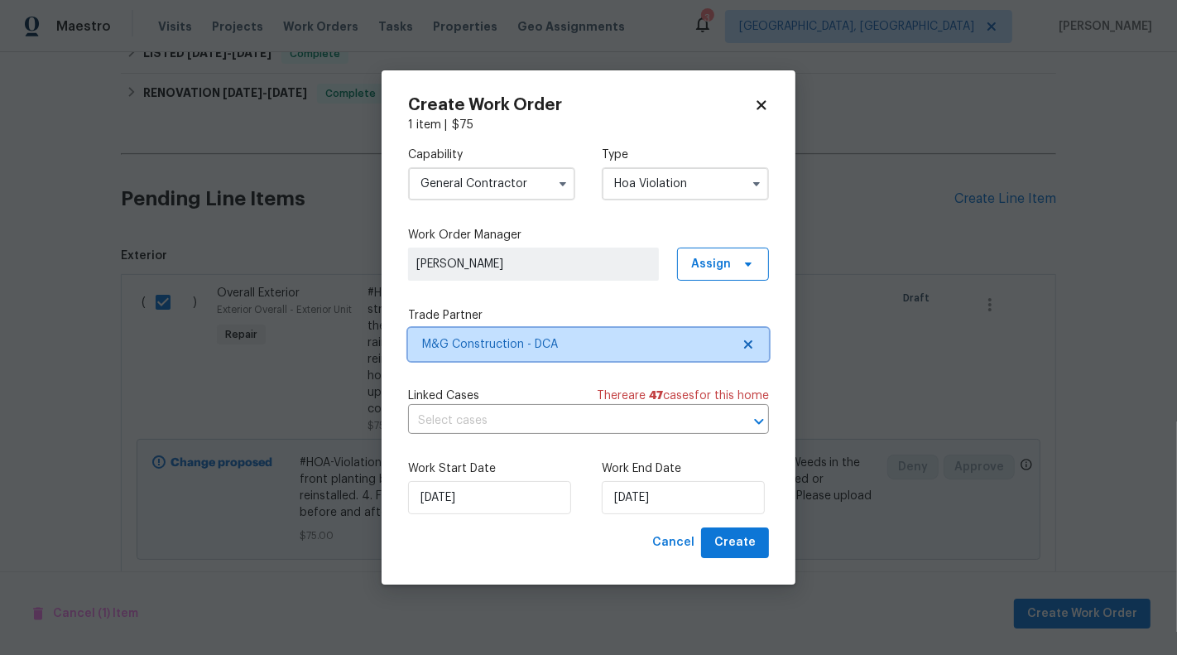
scroll to position [0, 0]
click at [569, 421] on input "text" at bounding box center [565, 421] width 315 height 26
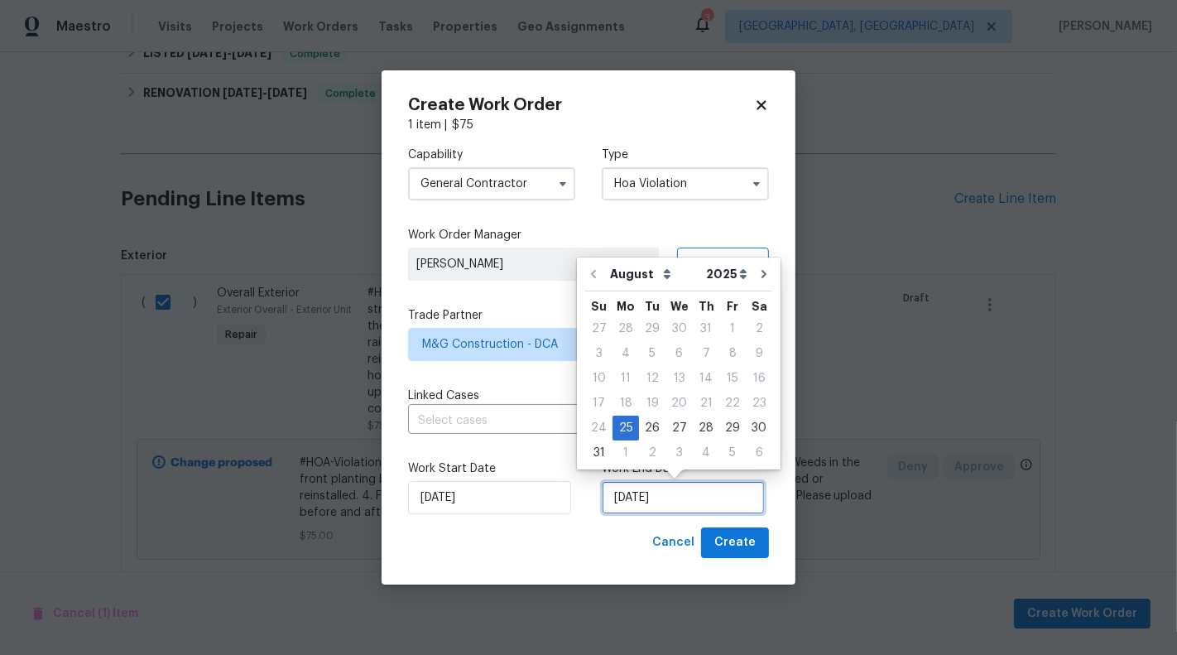
click at [663, 499] on input "[DATE]" at bounding box center [683, 497] width 163 height 33
click at [701, 426] on div "28" at bounding box center [706, 427] width 26 height 23
type input "[DATE]"
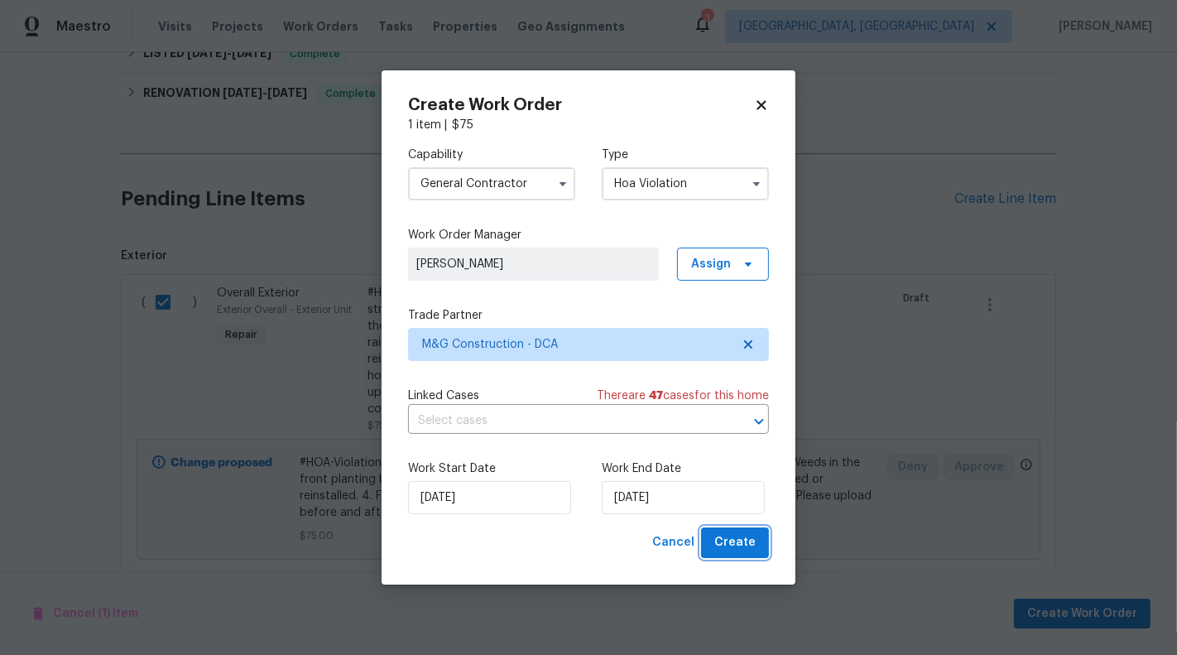
click at [747, 550] on span "Create" at bounding box center [735, 542] width 41 height 21
checkbox input "false"
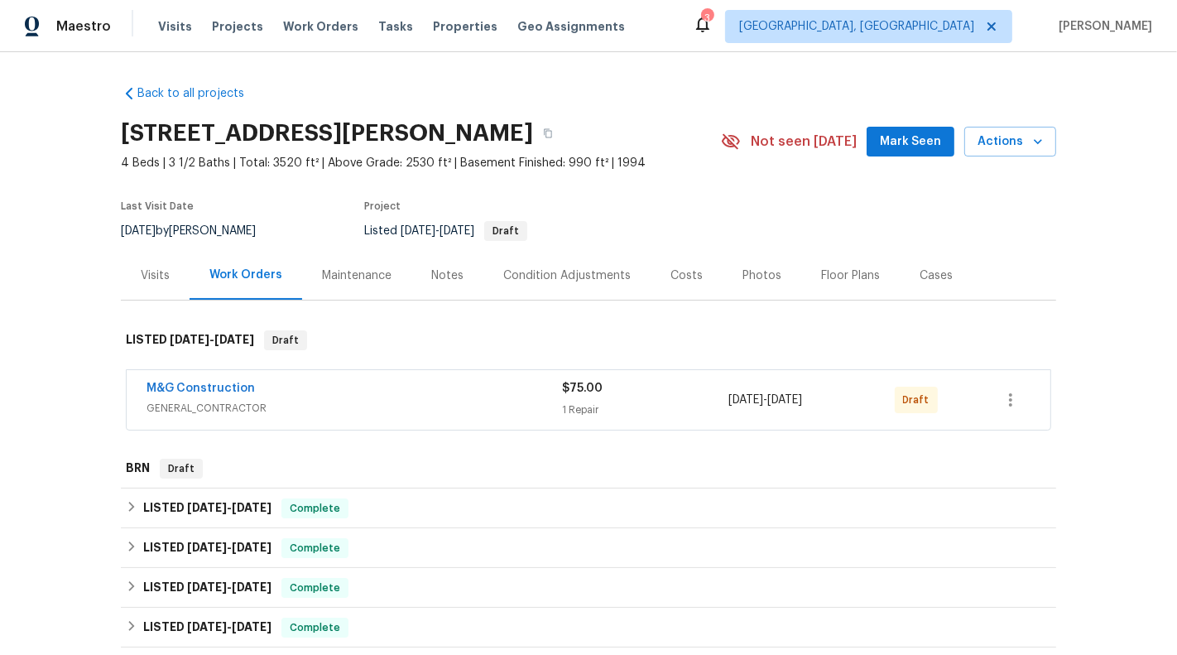
click at [522, 386] on div "M&G Construction" at bounding box center [355, 390] width 416 height 20
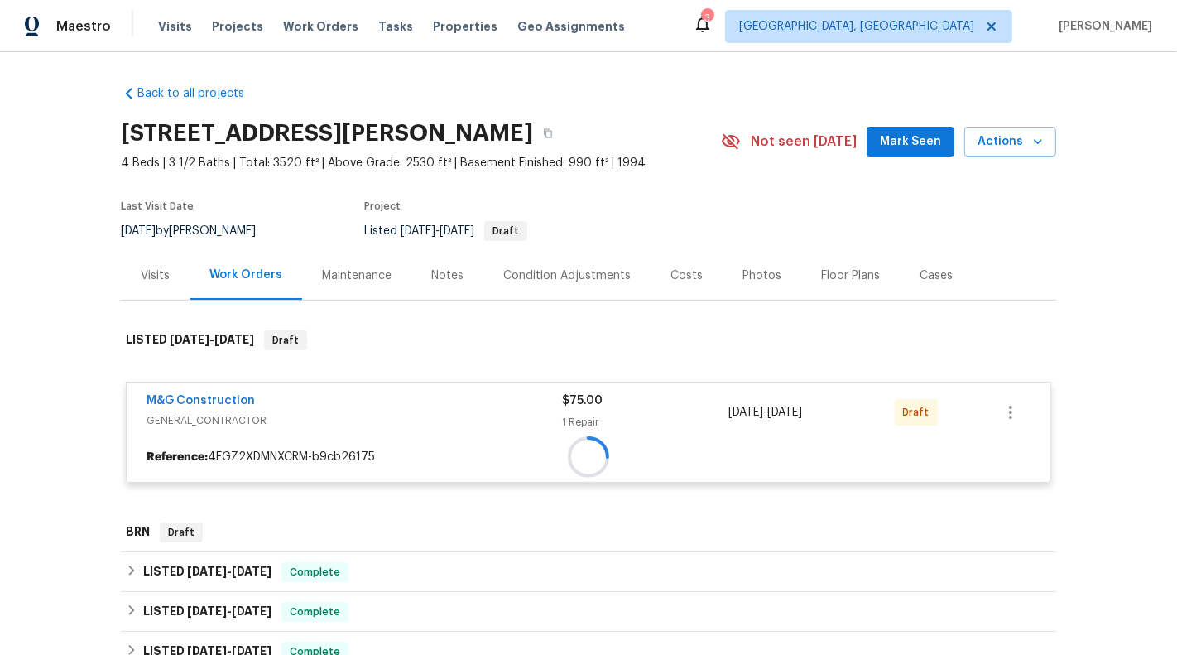
scroll to position [137, 0]
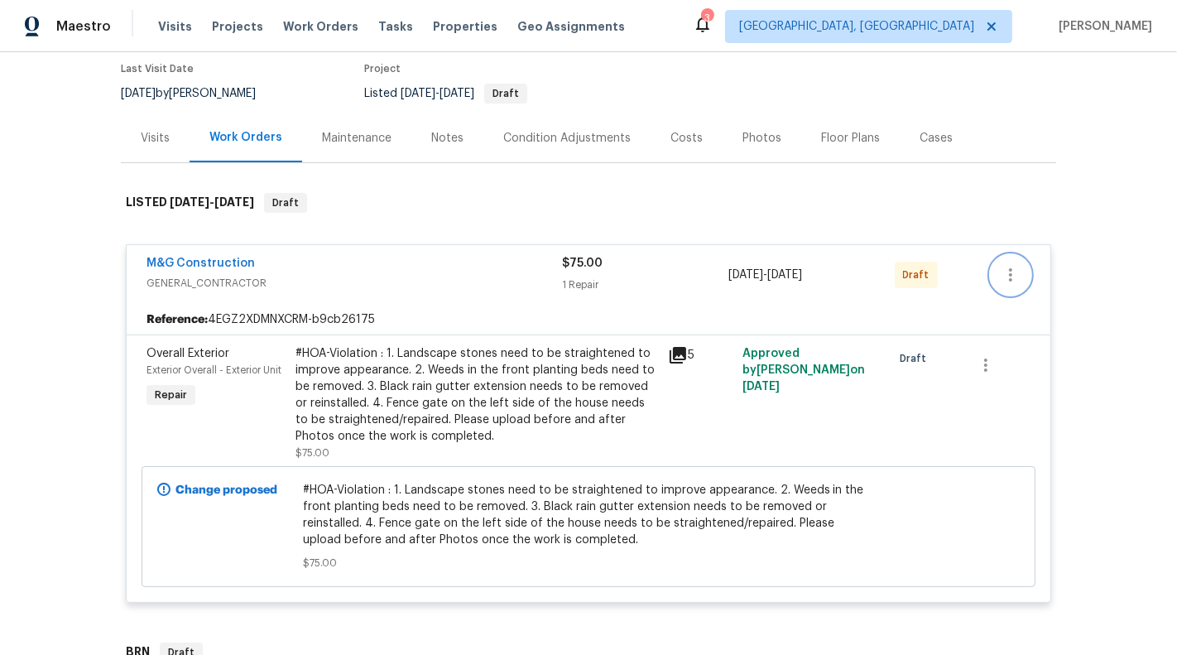
click at [1013, 276] on icon "button" at bounding box center [1011, 275] width 20 height 20
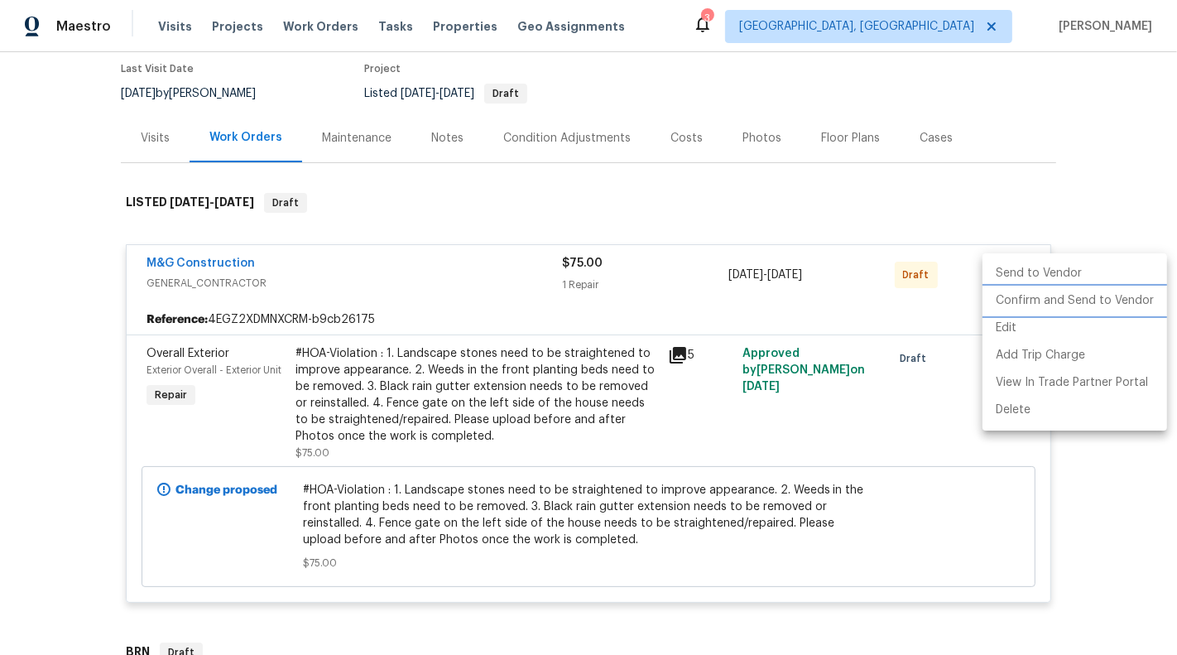
click at [1043, 305] on li "Confirm and Send to Vendor" at bounding box center [1075, 300] width 185 height 27
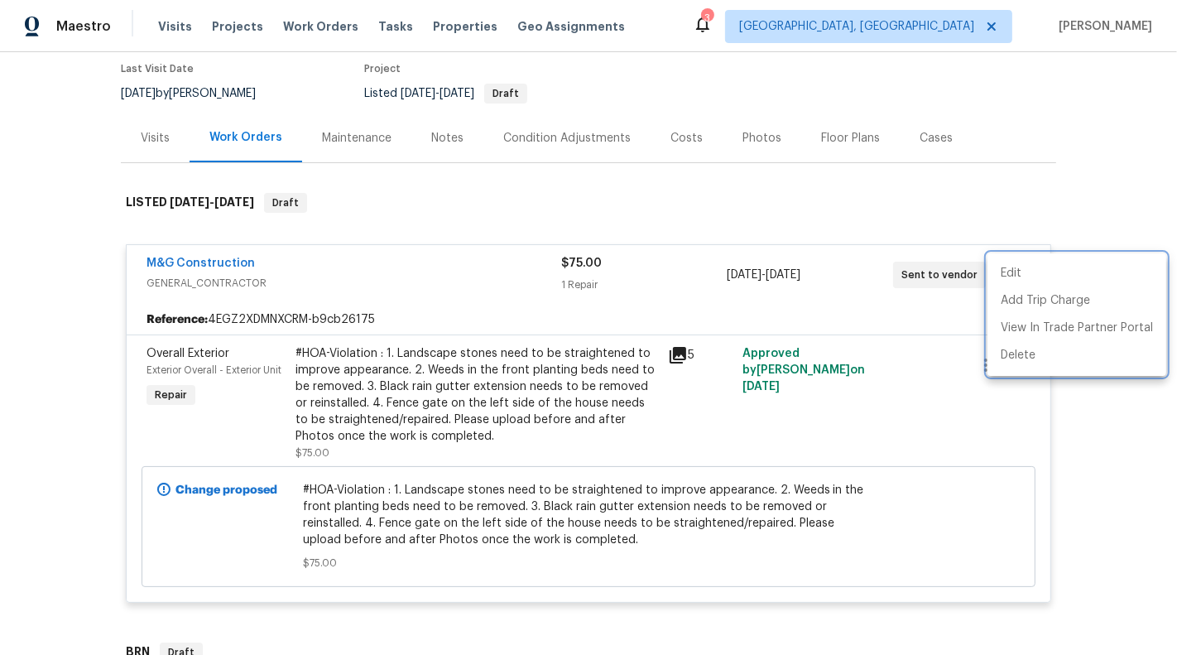
click at [727, 225] on div at bounding box center [588, 327] width 1177 height 655
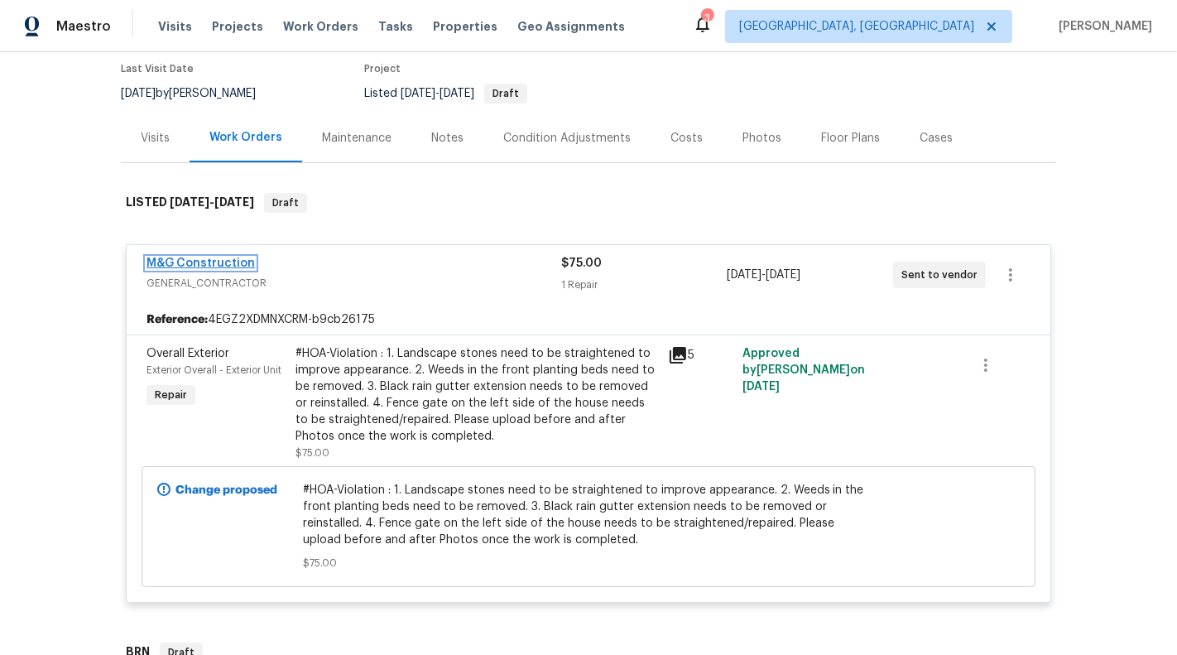
click at [191, 262] on link "M&G Construction" at bounding box center [201, 263] width 108 height 12
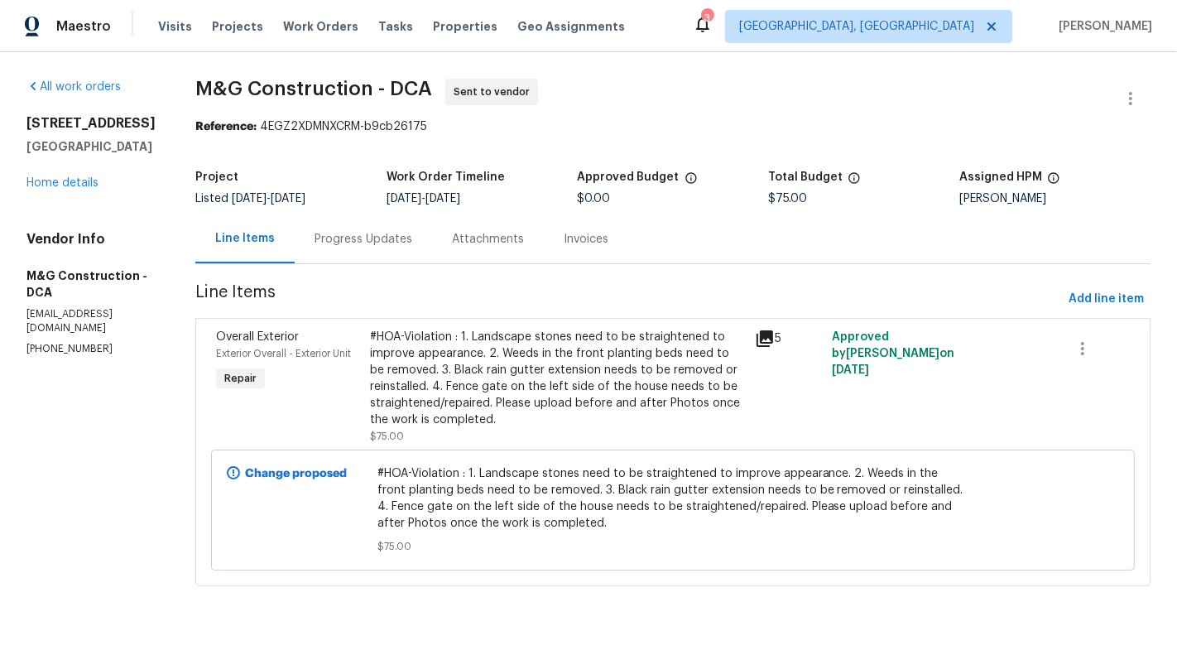
click at [342, 249] on div "Progress Updates" at bounding box center [363, 238] width 137 height 49
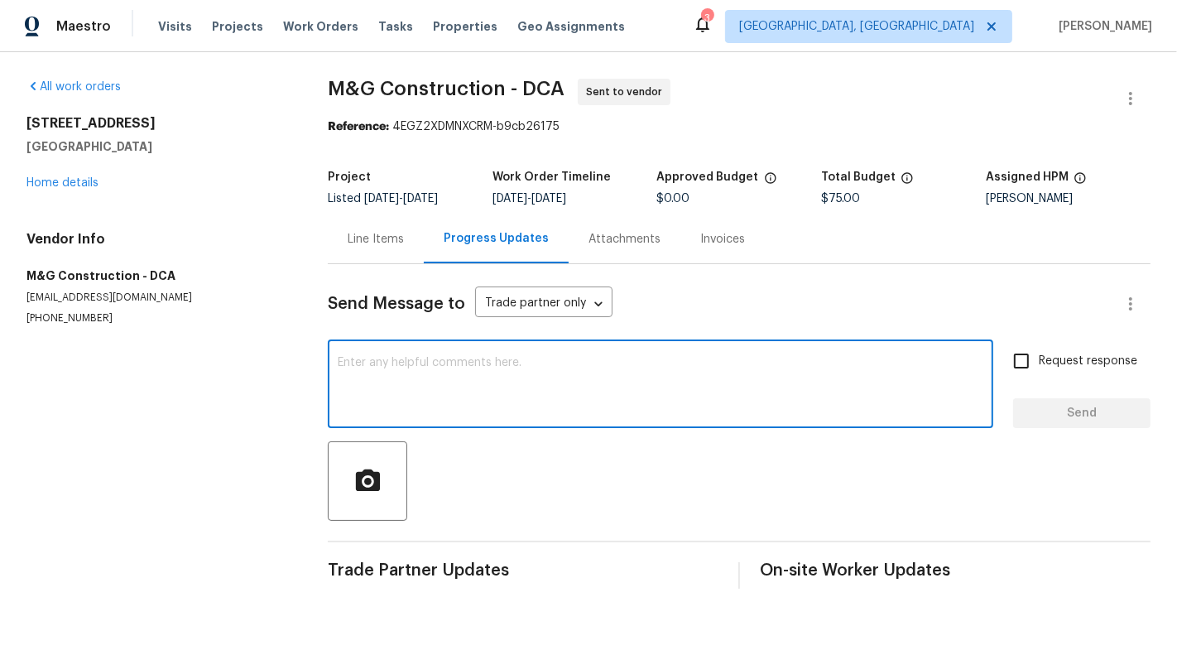
click at [431, 378] on textarea at bounding box center [661, 386] width 646 height 58
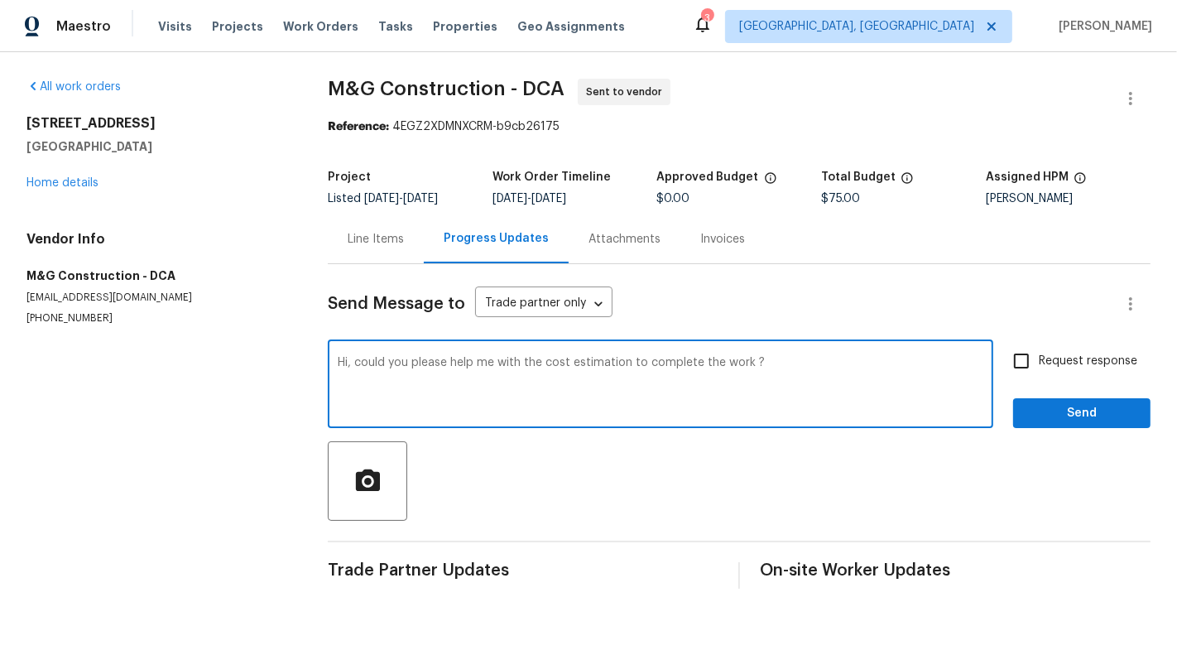
type textarea "Hi, could you please help me with the cost estimation to complete the work ?"
click at [1095, 368] on span "Request response" at bounding box center [1088, 361] width 99 height 17
click at [1039, 368] on input "Request response" at bounding box center [1021, 361] width 35 height 35
checkbox input "true"
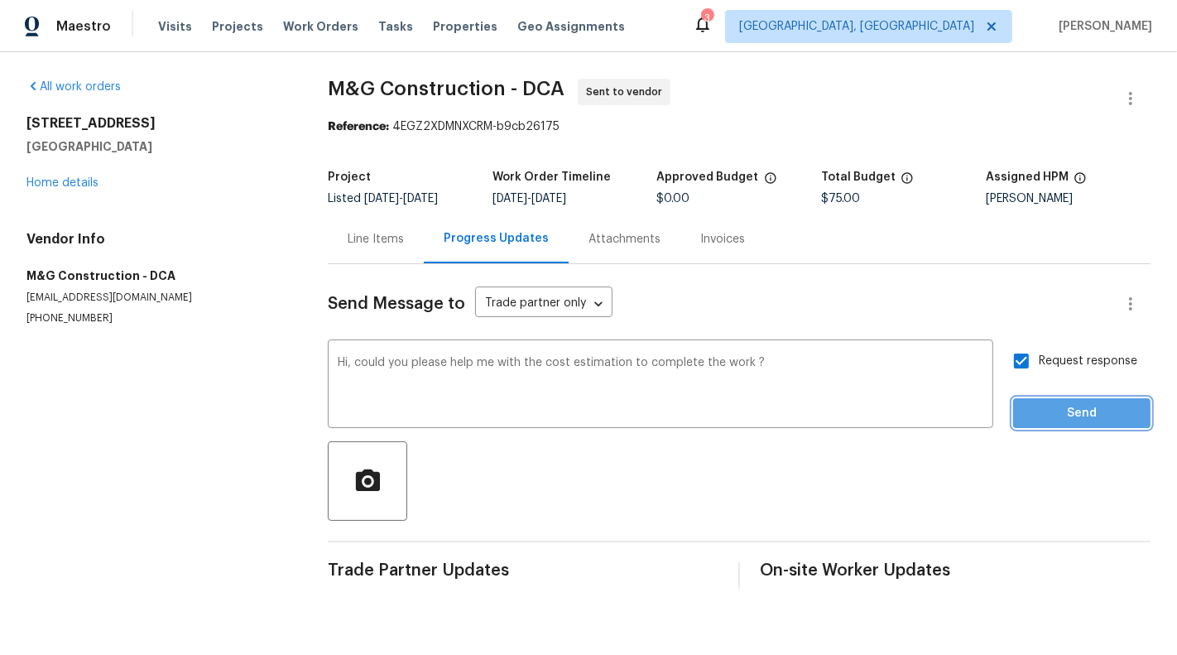
click at [1094, 426] on button "Send" at bounding box center [1081, 413] width 137 height 31
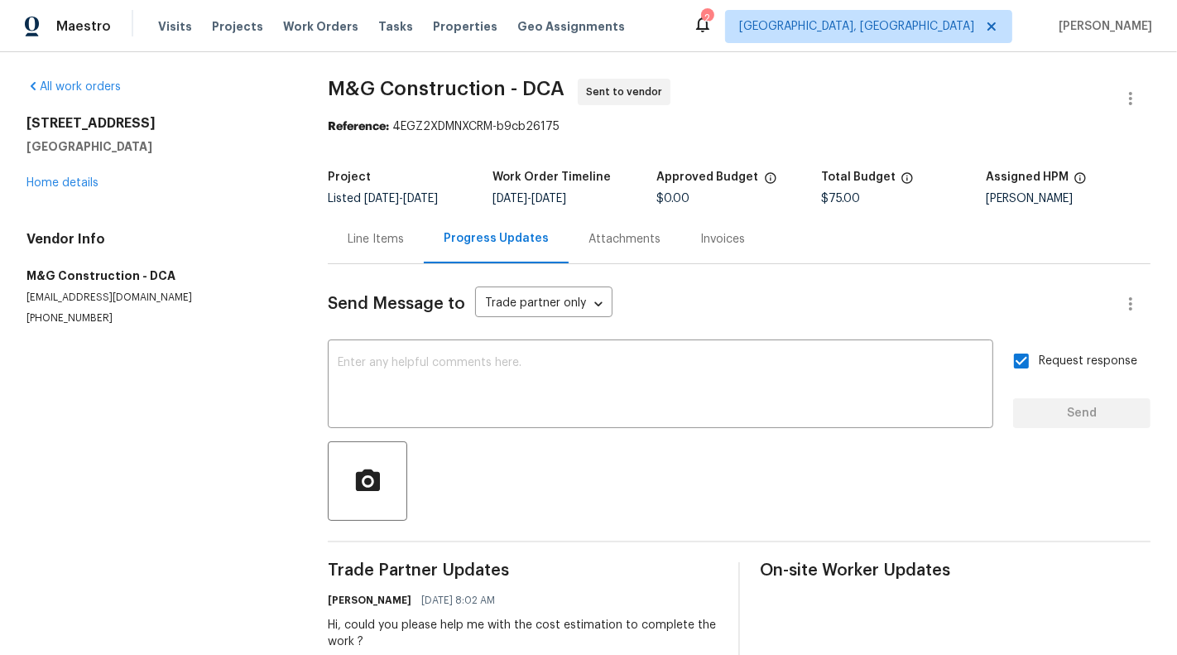
scroll to position [41, 0]
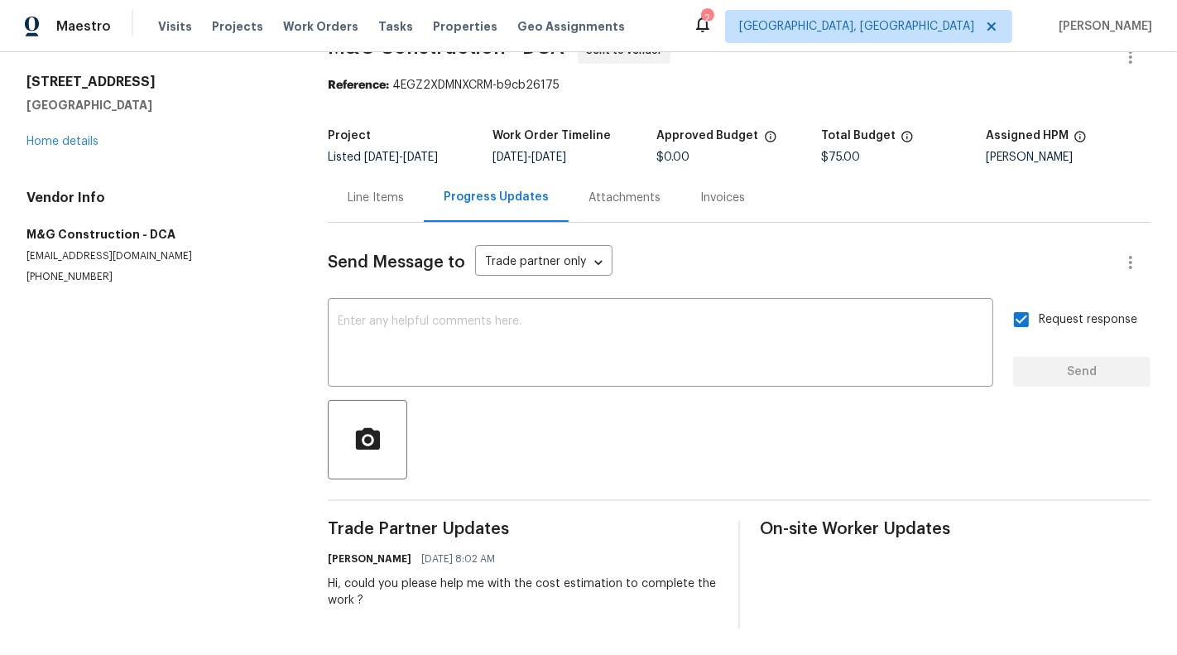
click at [412, 215] on div "Line Items" at bounding box center [376, 197] width 96 height 49
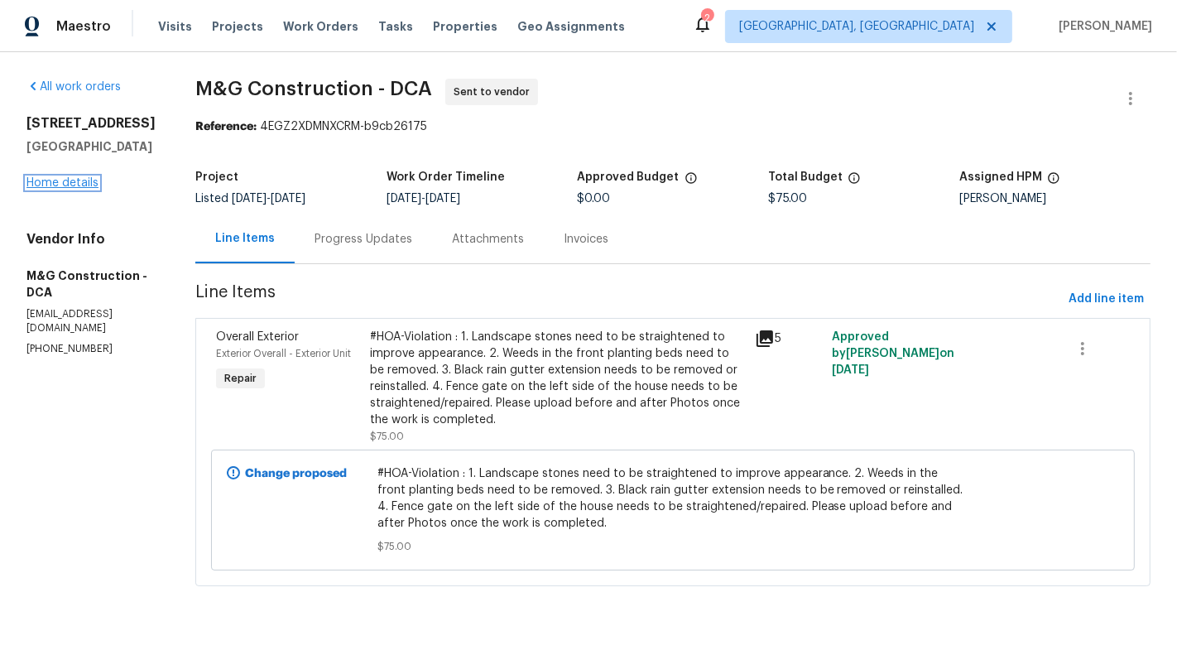
click at [51, 189] on link "Home details" at bounding box center [62, 183] width 72 height 12
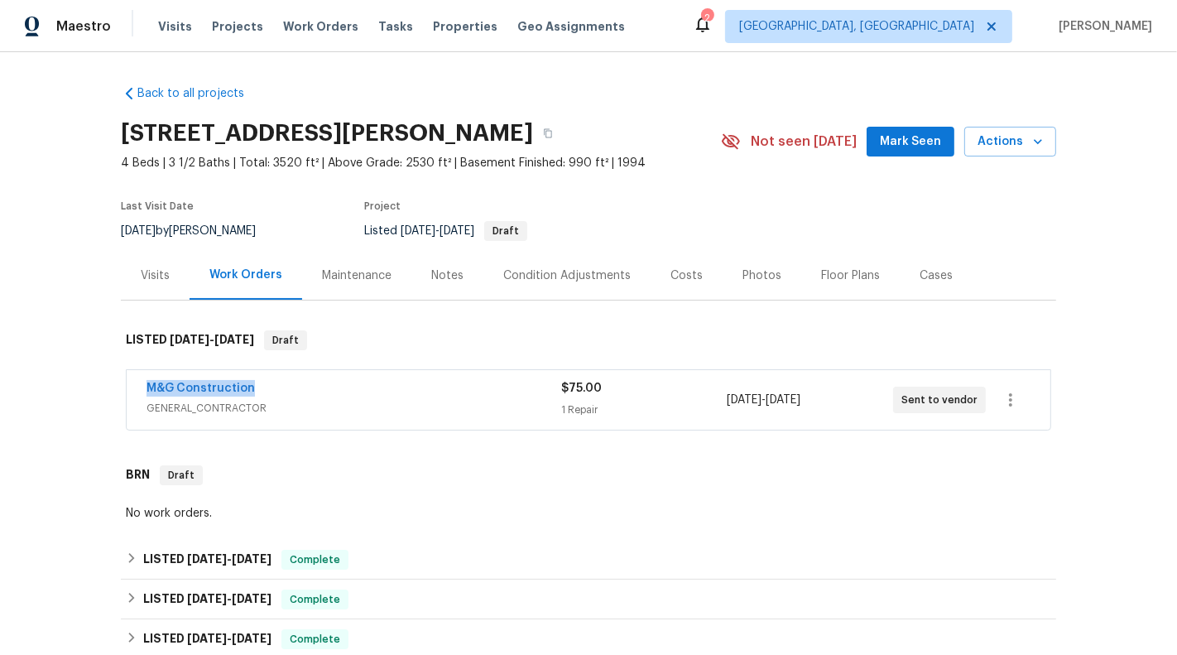
drag, startPoint x: 138, startPoint y: 388, endPoint x: 366, endPoint y: 388, distance: 227.7
click at [366, 388] on div "M&G Construction GENERAL_CONTRACTOR $75.00 1 Repair [DATE] - [DATE] Sent to ven…" at bounding box center [589, 400] width 924 height 60
copy link "M&G Construction"
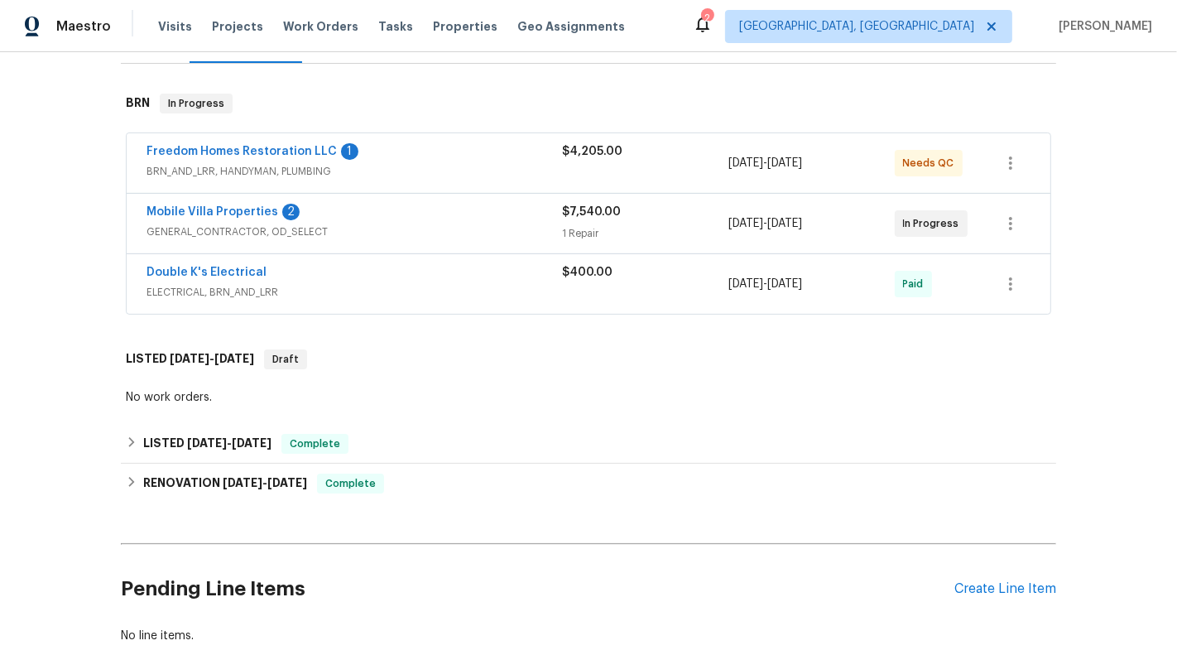
scroll to position [253, 0]
click at [531, 144] on div "Freedom Homes Restoration LLC 1" at bounding box center [355, 154] width 416 height 20
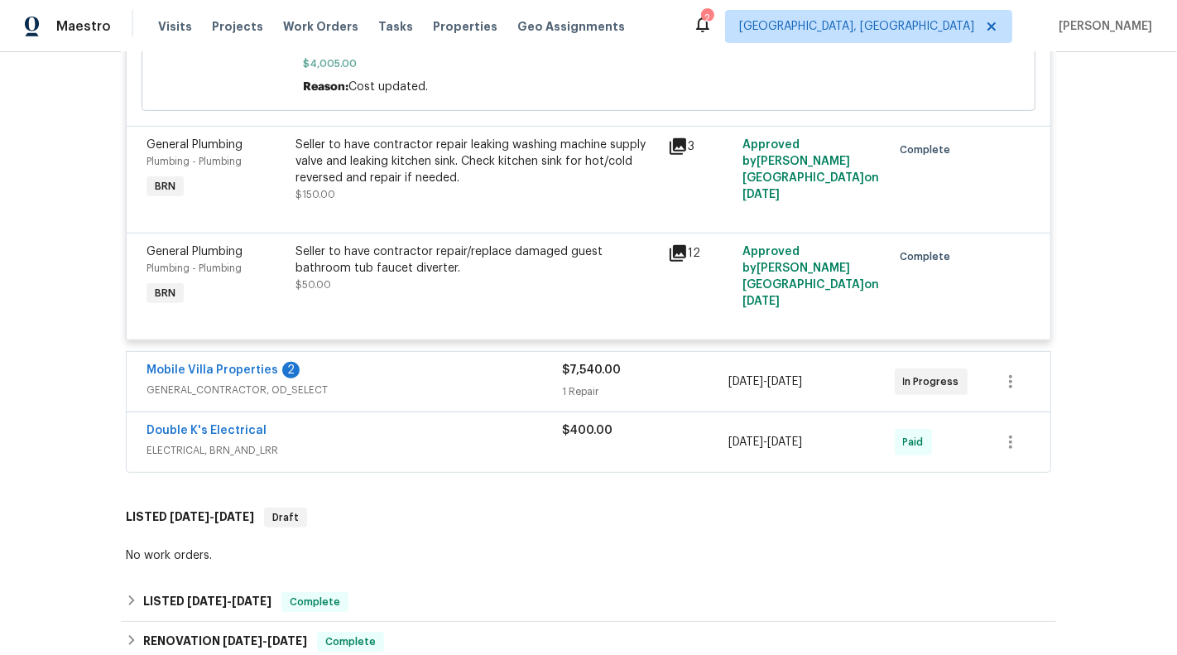
scroll to position [965, 0]
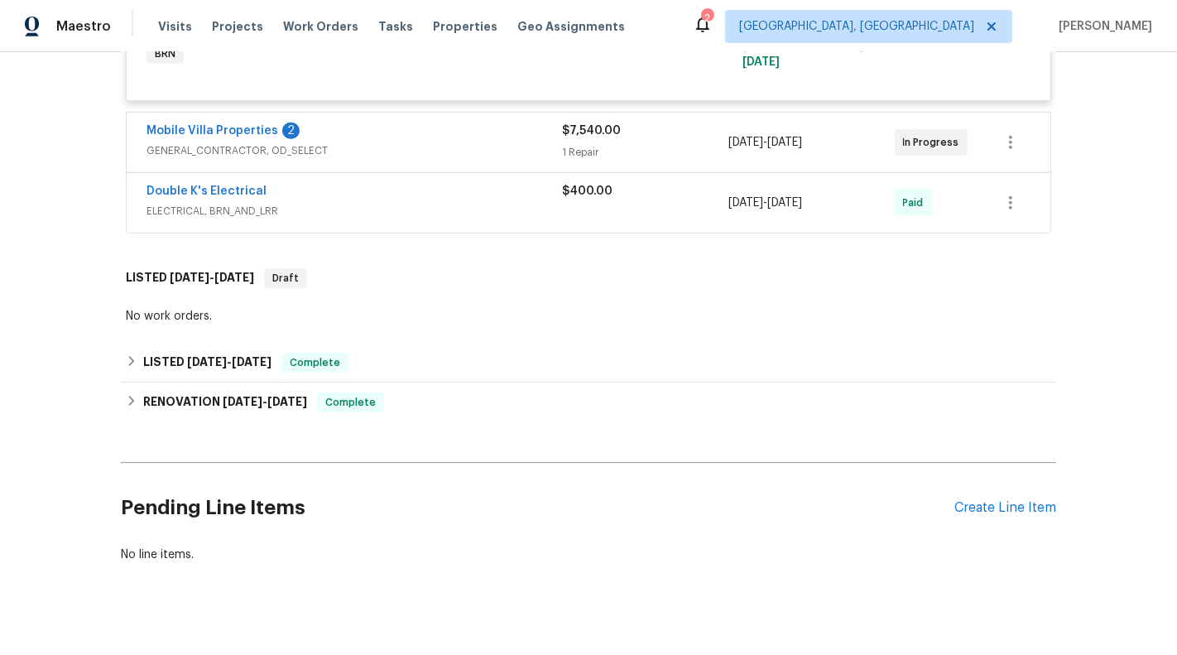
click at [510, 142] on span "GENERAL_CONTRACTOR, OD_SELECT" at bounding box center [355, 150] width 416 height 17
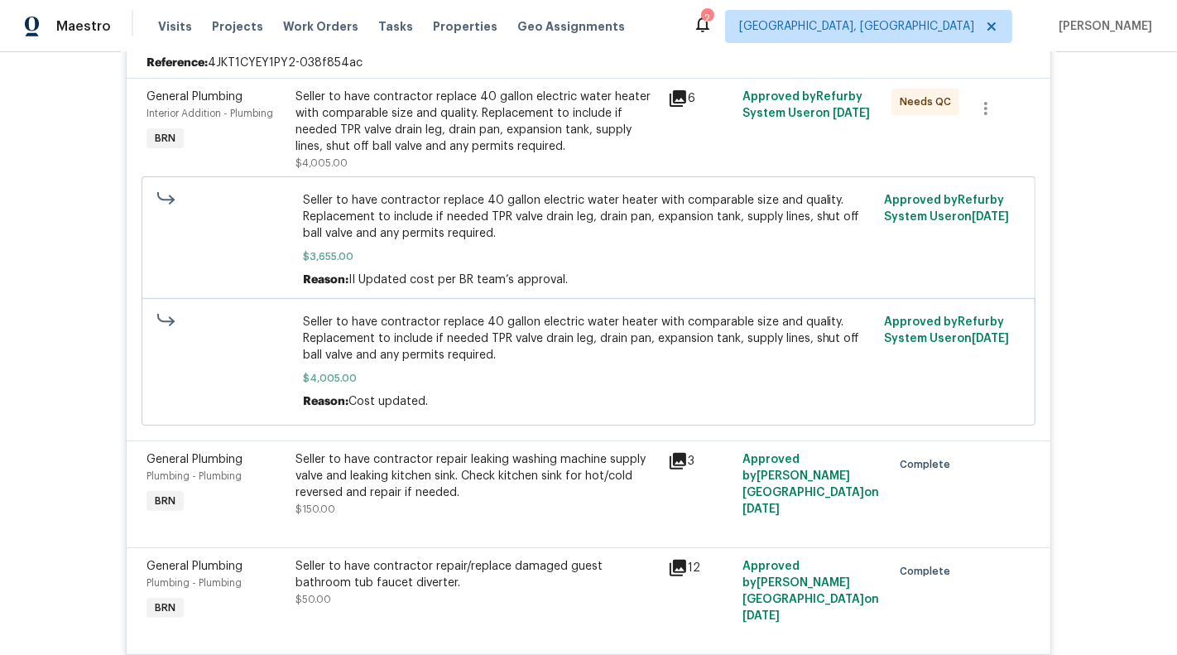
scroll to position [234, 0]
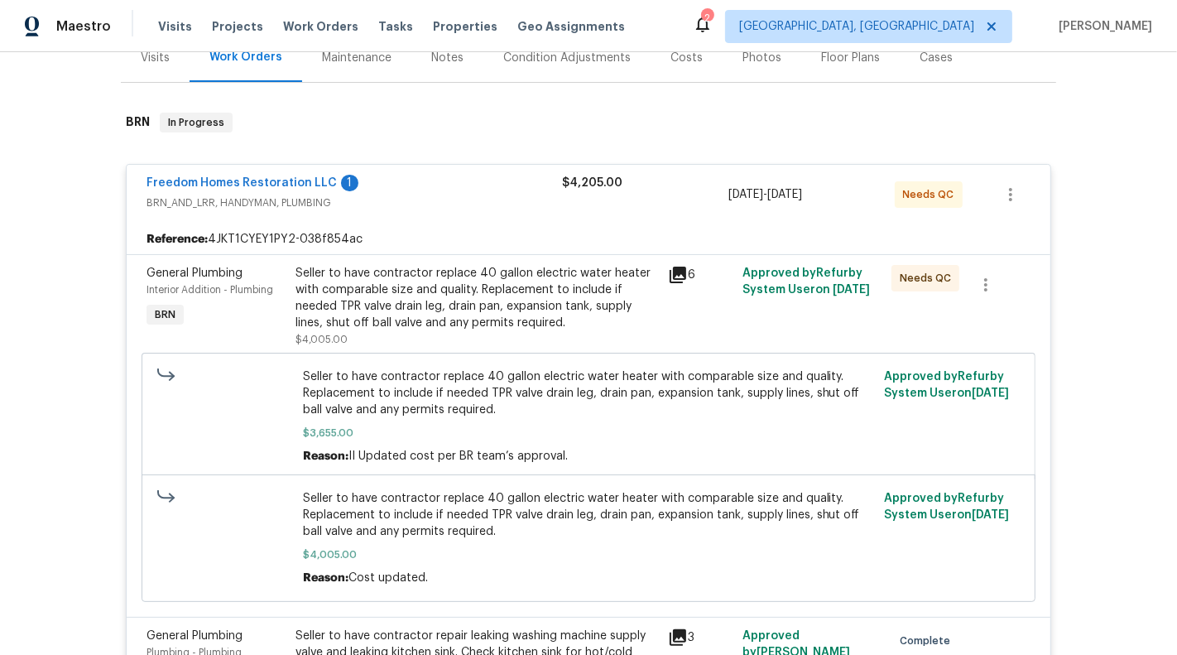
click at [406, 175] on div "Freedom Homes Restoration LLC 1" at bounding box center [355, 185] width 416 height 20
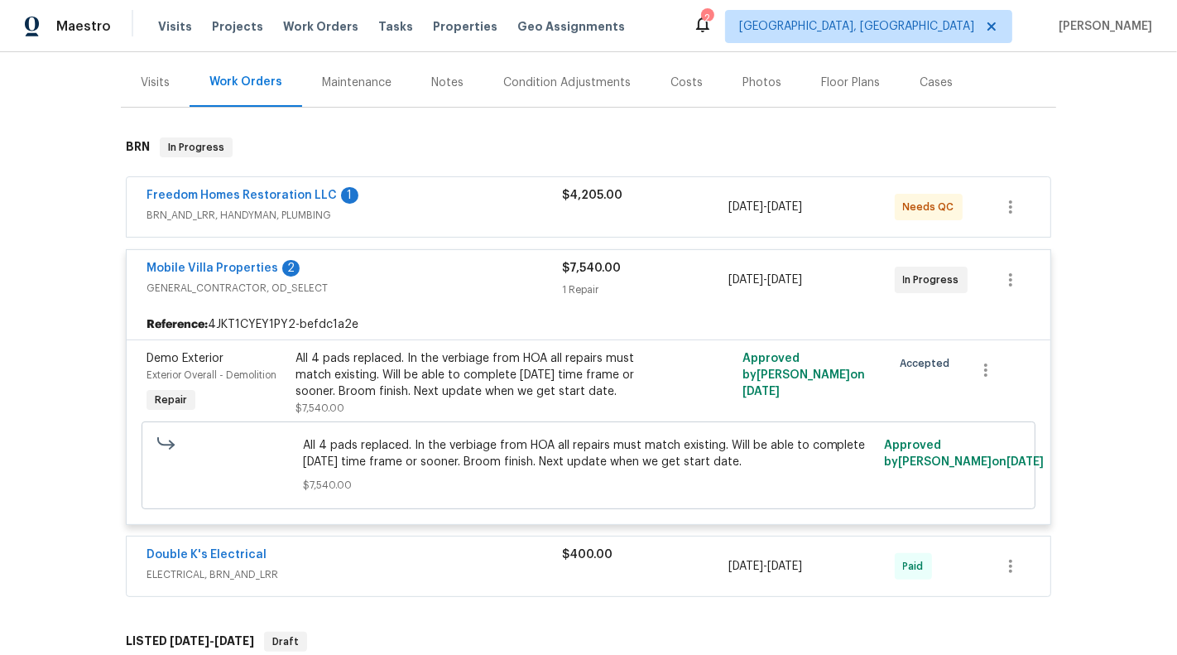
scroll to position [224, 0]
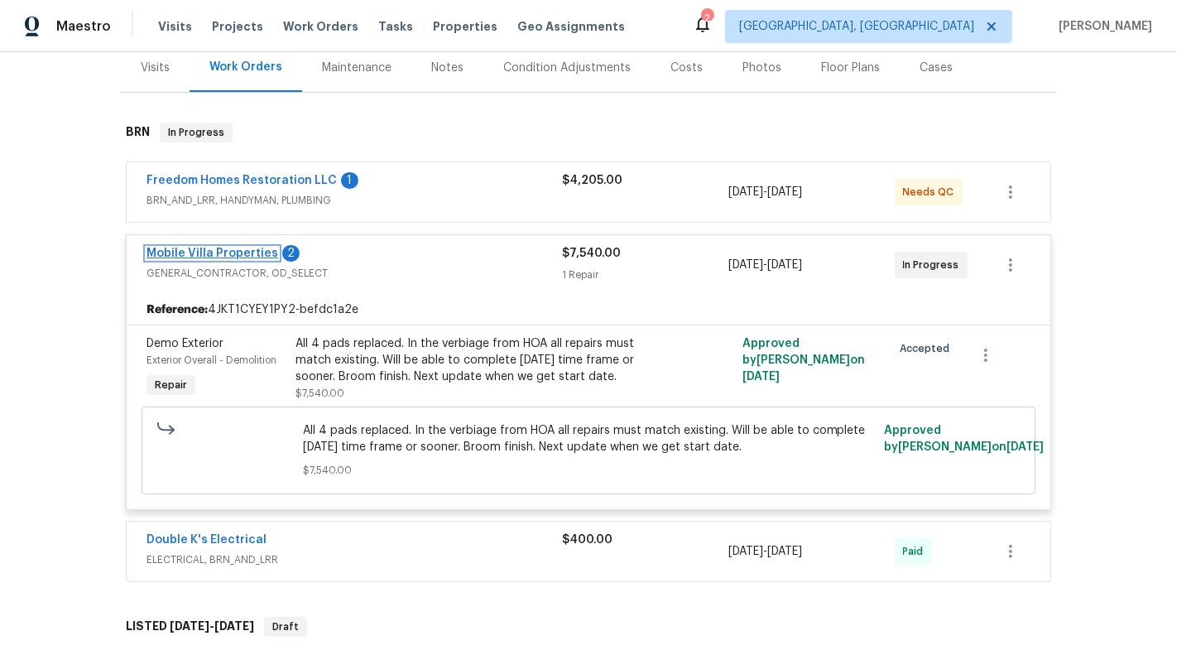
click at [186, 248] on link "Mobile Villa Properties" at bounding box center [213, 254] width 132 height 12
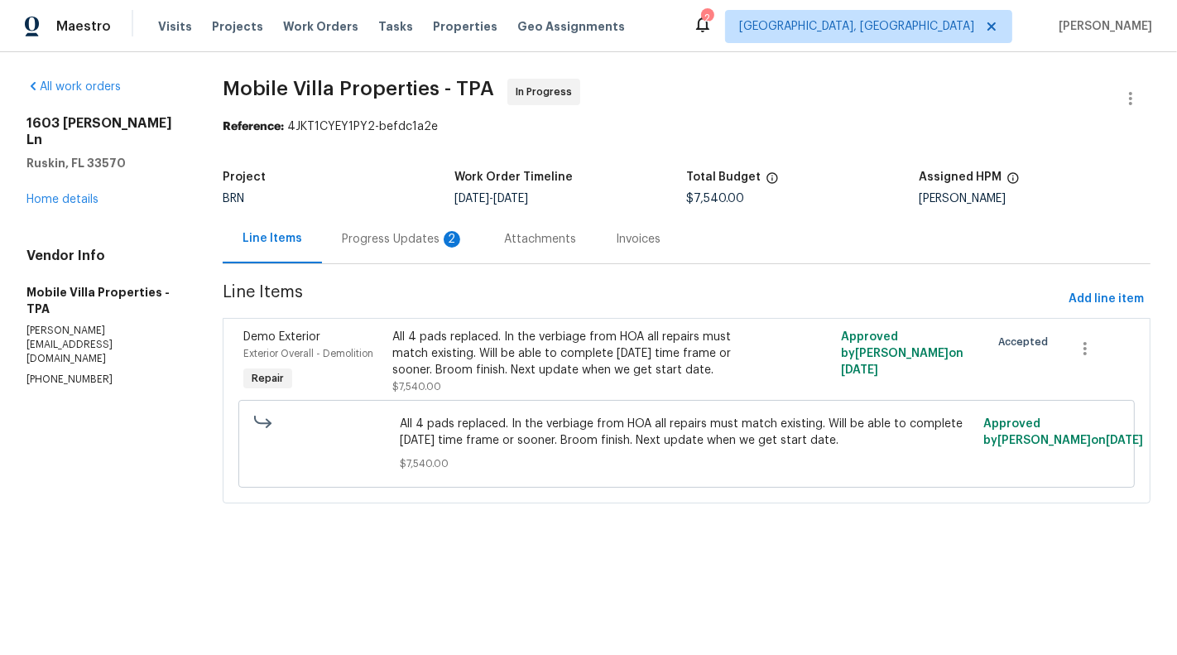
click at [388, 229] on div "Progress Updates 2" at bounding box center [403, 238] width 162 height 49
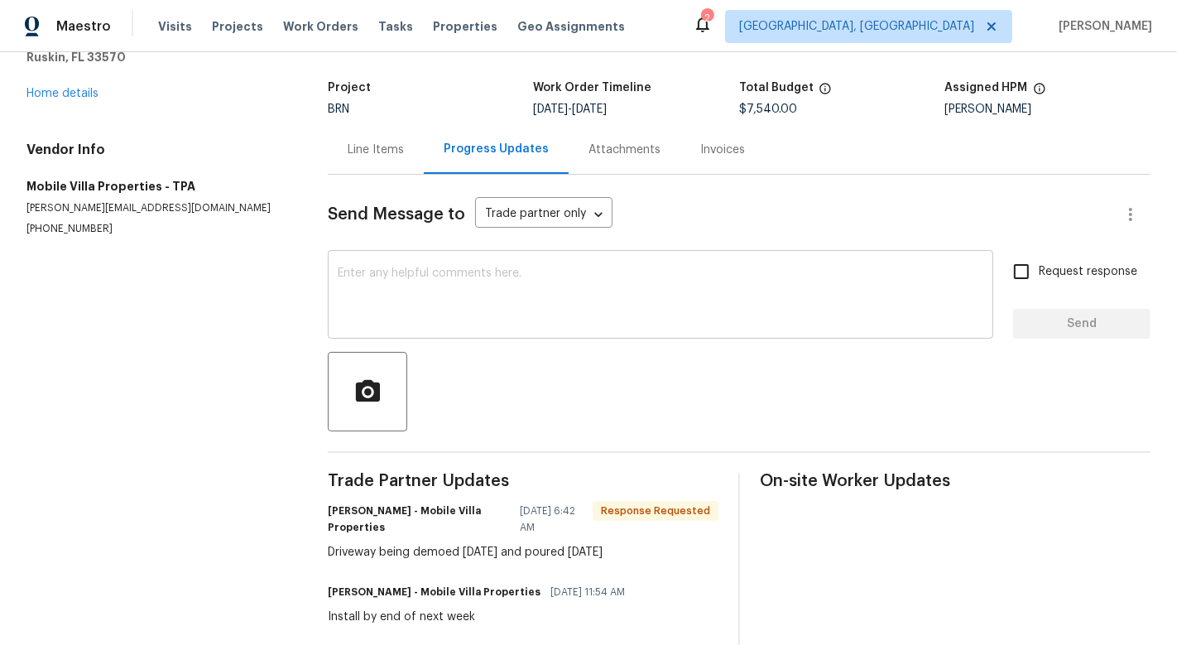
scroll to position [88, 0]
click at [372, 152] on div "Line Items" at bounding box center [376, 151] width 56 height 17
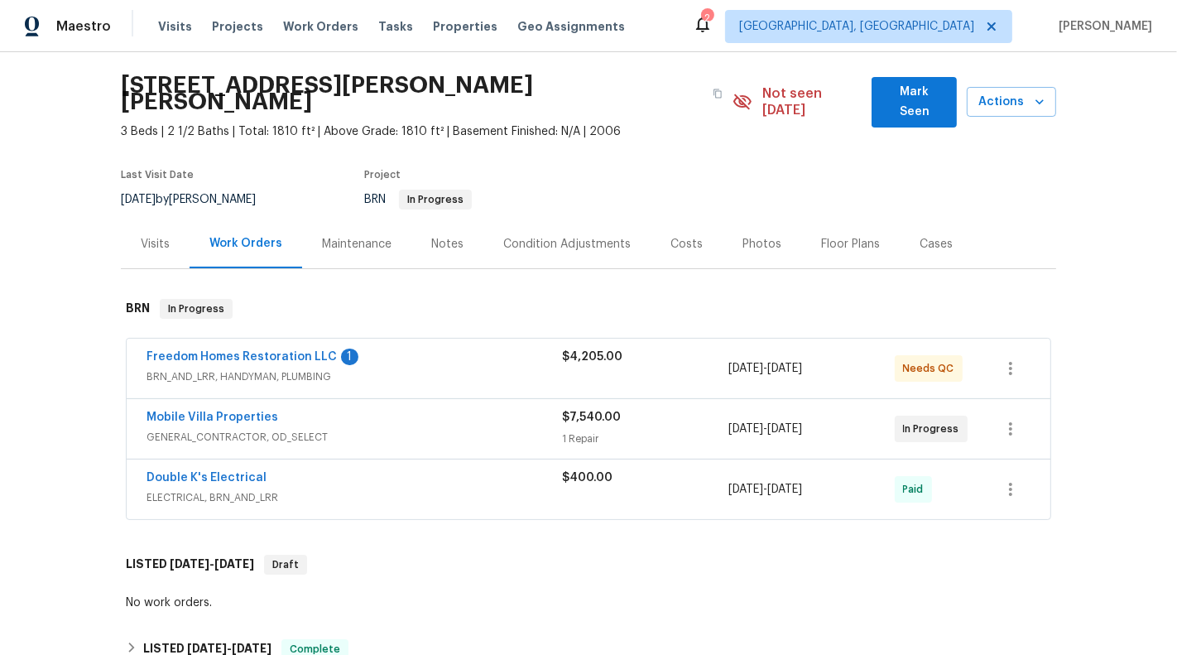
scroll to position [63, 0]
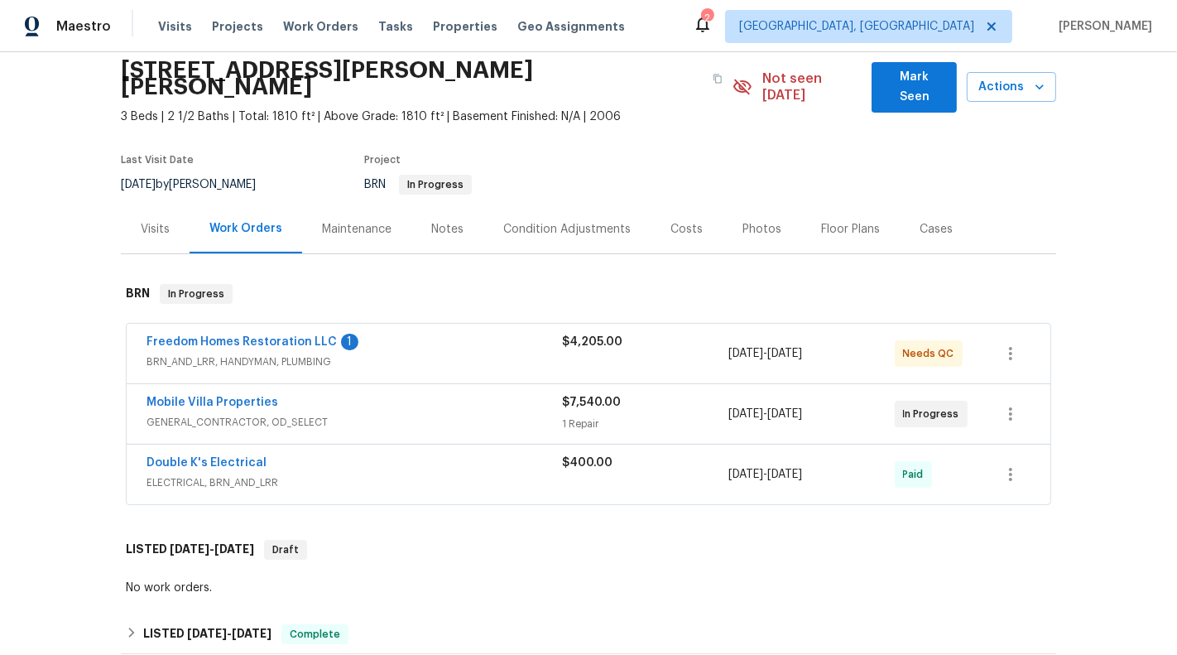
click at [501, 414] on span "GENERAL_CONTRACTOR, OD_SELECT" at bounding box center [355, 422] width 416 height 17
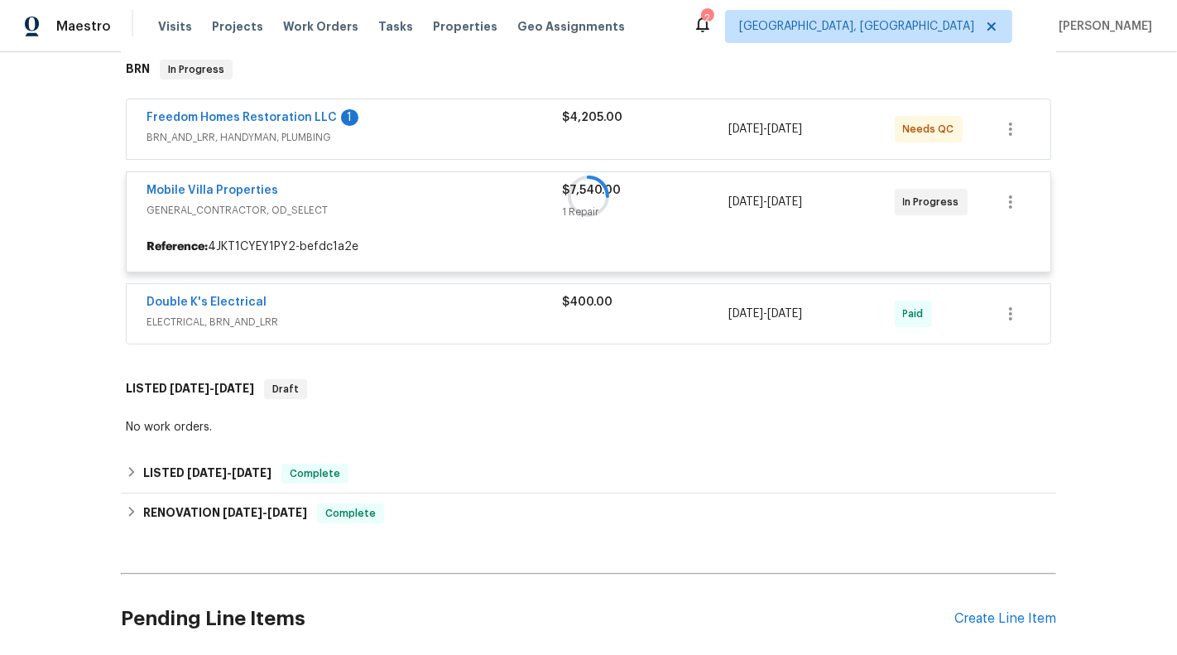
scroll to position [326, 0]
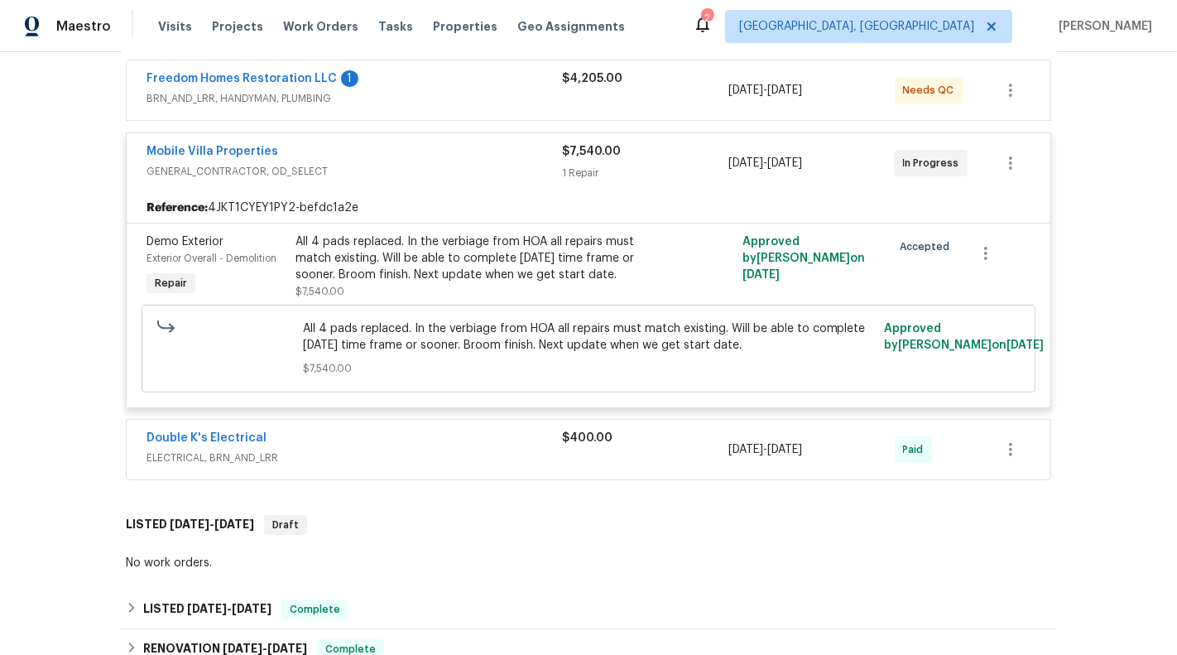
click at [501, 430] on div "Double K's Electrical" at bounding box center [355, 440] width 416 height 20
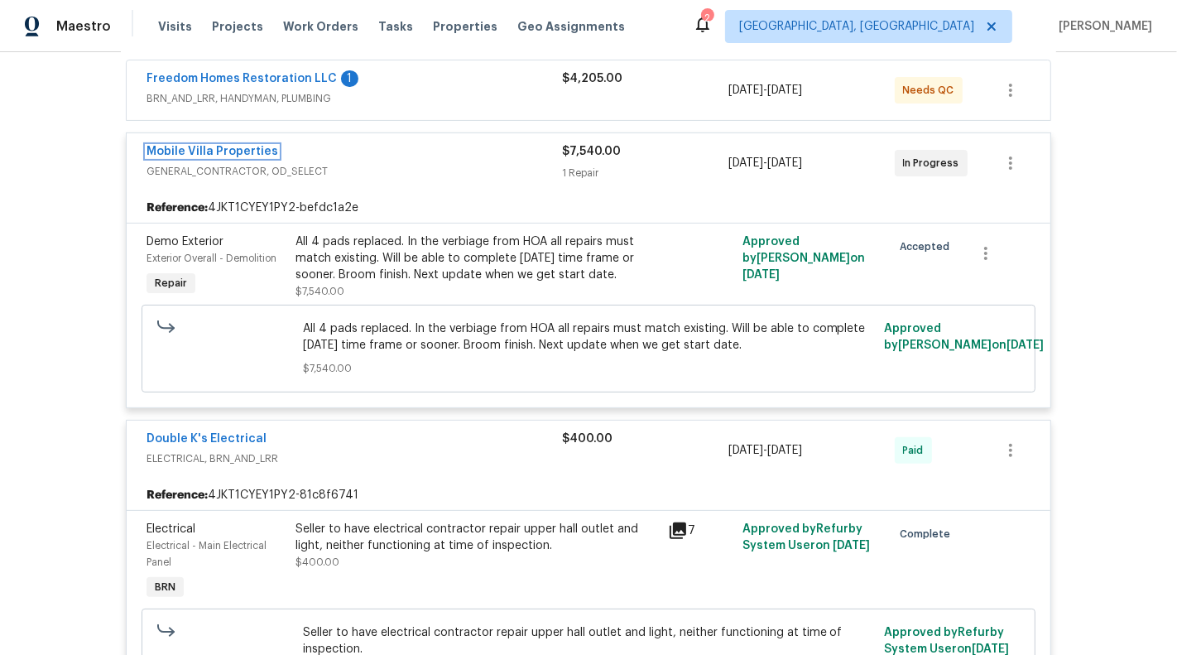
click at [233, 146] on link "Mobile Villa Properties" at bounding box center [213, 152] width 132 height 12
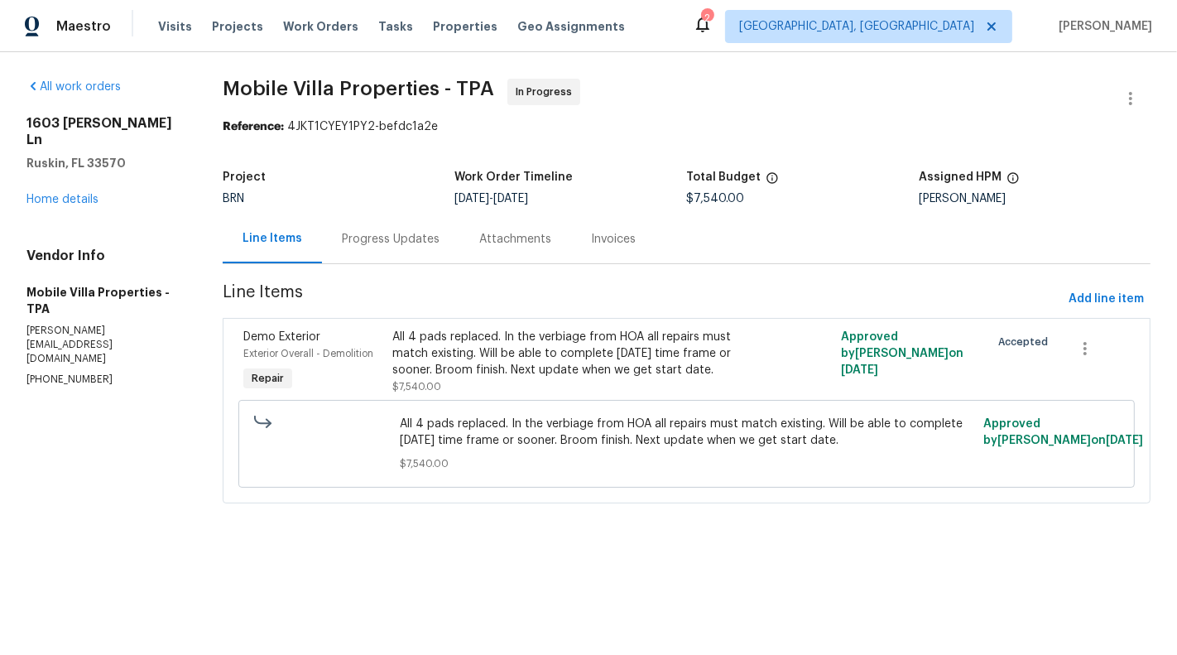
click at [417, 268] on section "Mobile Villa Properties - TPA In Progress Reference: 4JKT1CYEY1PY2-befdc1a2e Pr…" at bounding box center [687, 301] width 928 height 445
click at [410, 247] on div "Progress Updates" at bounding box center [390, 238] width 137 height 49
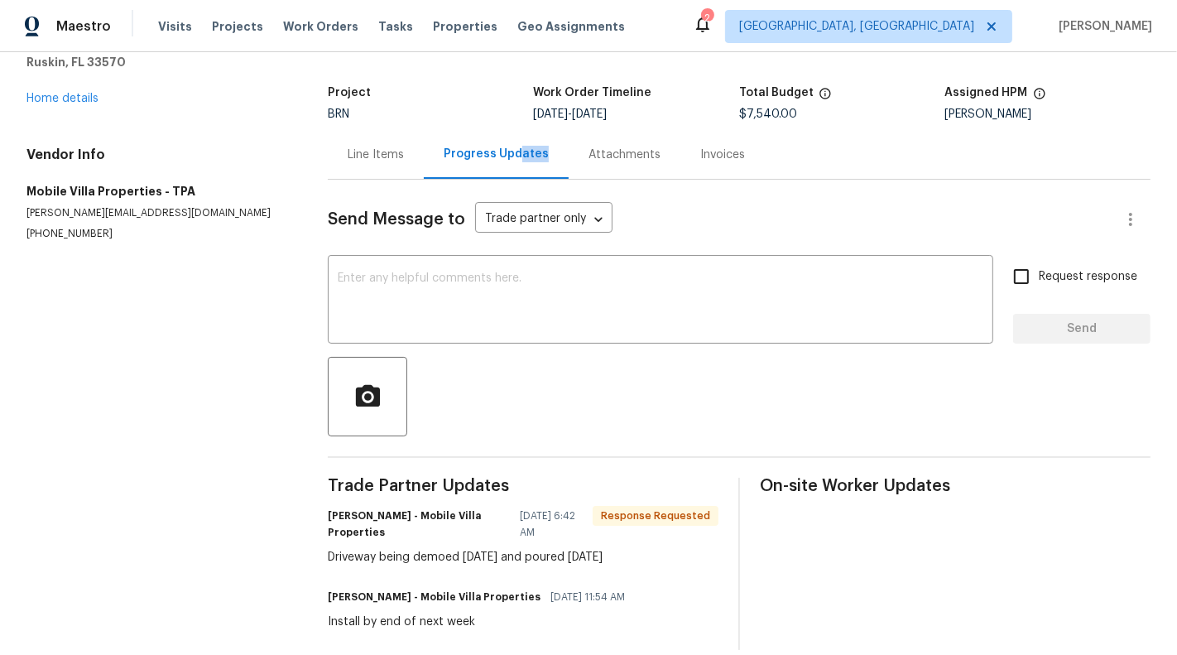
scroll to position [105, 0]
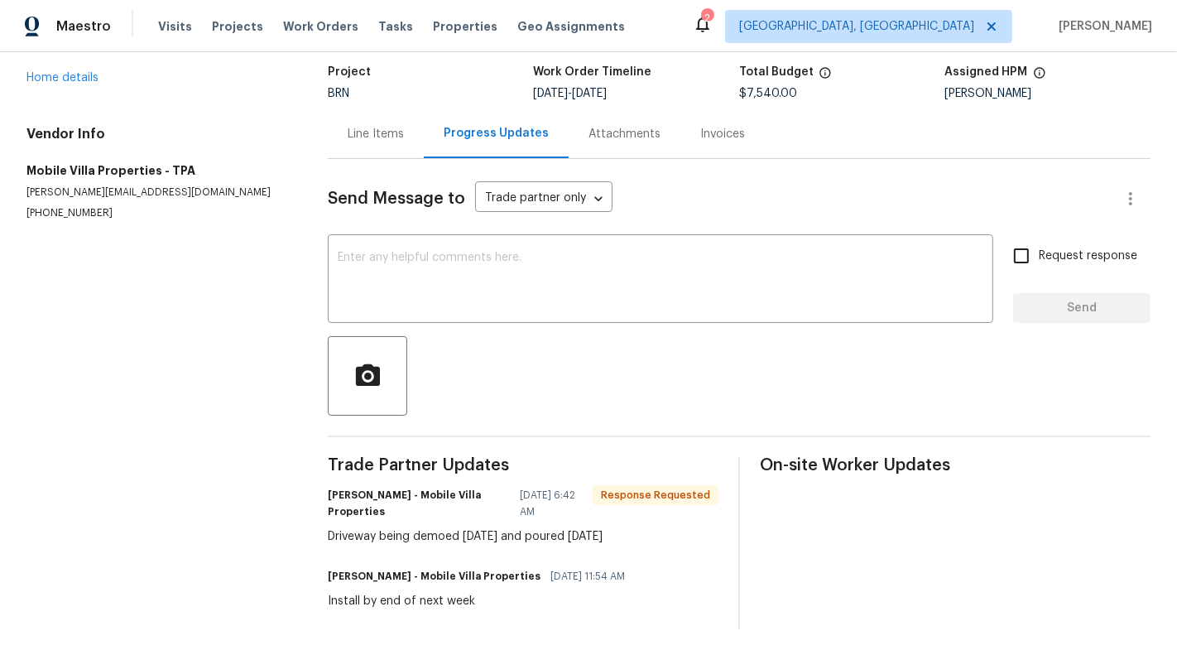
click at [353, 542] on div "Driveway being demoed today and poured Wednesday" at bounding box center [523, 536] width 391 height 17
copy div "Driveway being demoed today and poured Wednesday"
click at [623, 546] on div "Trade Partner Updates James Carey - Mobile Villa Properties 08/25/2025 6:42 AM …" at bounding box center [523, 543] width 391 height 172
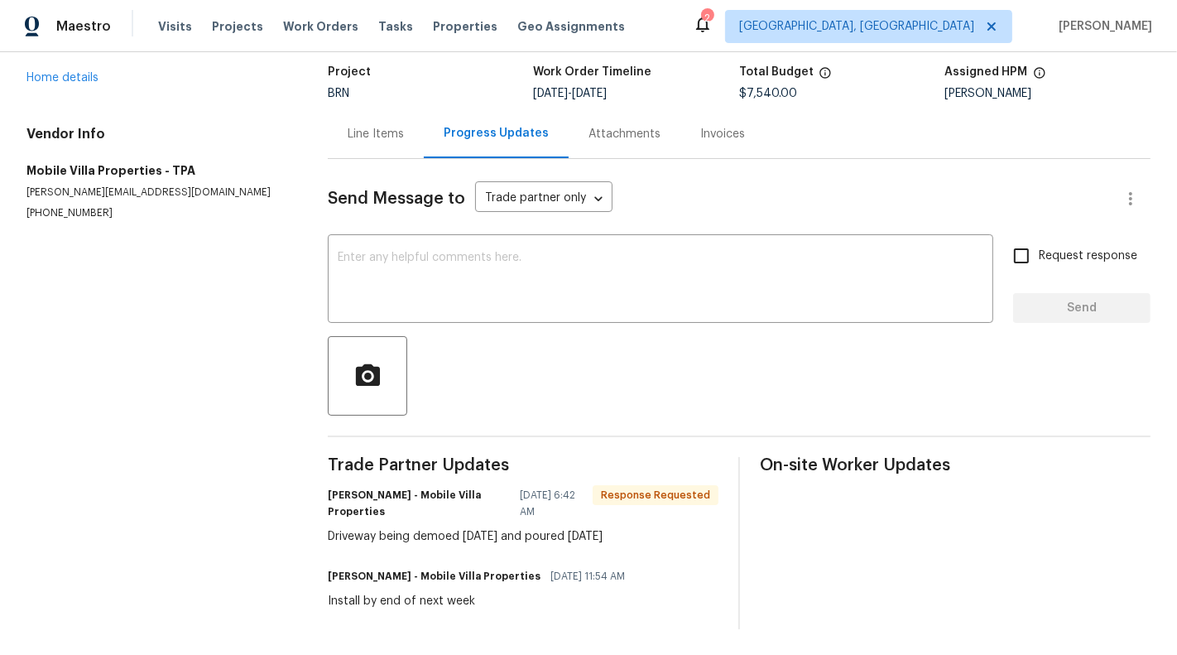
click at [380, 109] on div "Line Items" at bounding box center [376, 133] width 96 height 49
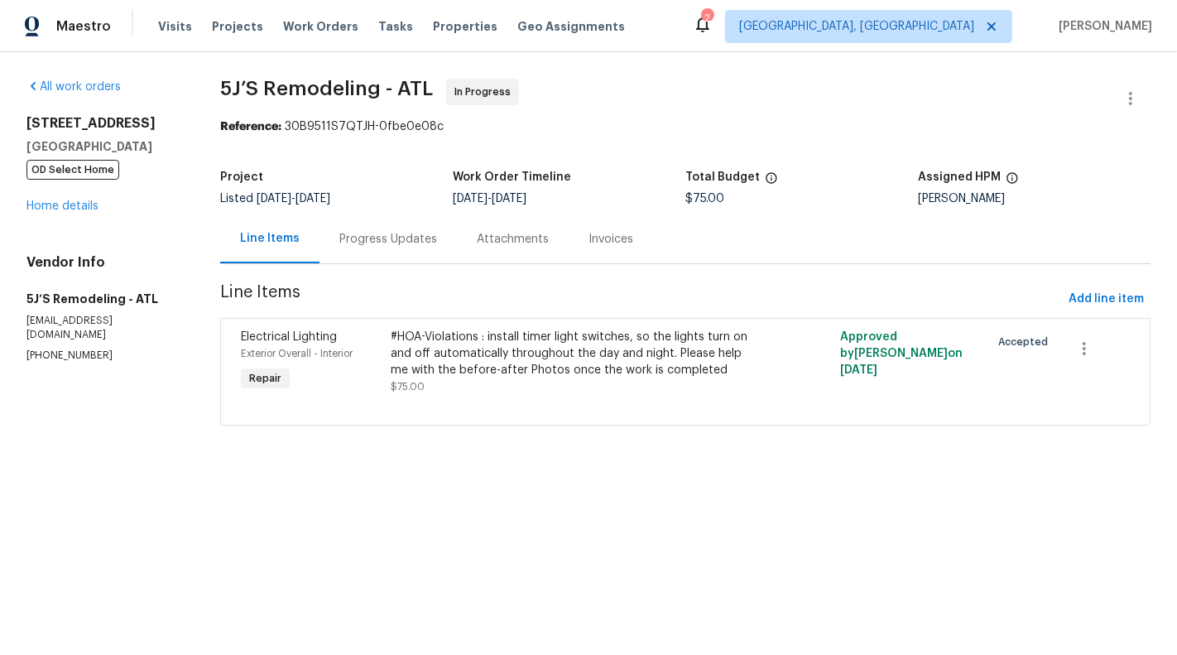
click at [633, 27] on div "Maestro Visits Projects Work Orders Tasks Properties Geo Assignments 2 Albuquer…" at bounding box center [588, 26] width 1177 height 52
click at [497, 472] on html "Maestro Visits Projects Work Orders Tasks Properties Geo Assignments 2 Albuquer…" at bounding box center [588, 236] width 1177 height 472
click at [548, 373] on div "#HOA-Violations : install timer light switches, so the lights turn on and off a…" at bounding box center [573, 354] width 365 height 50
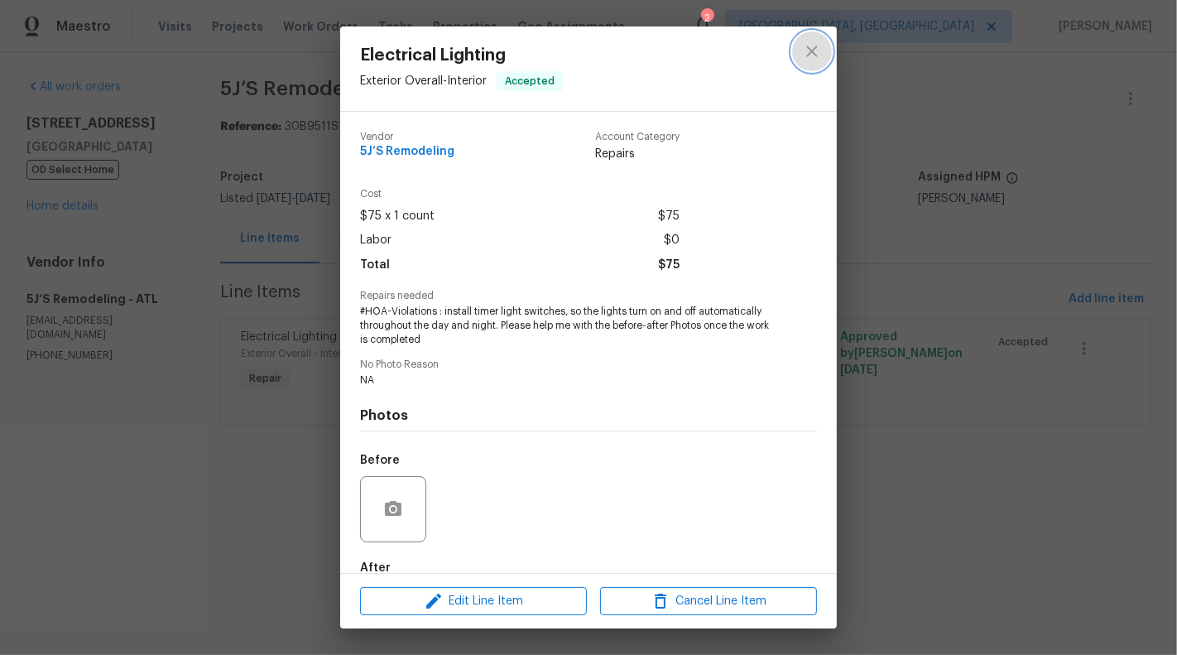
click at [816, 44] on icon "close" at bounding box center [812, 51] width 20 height 20
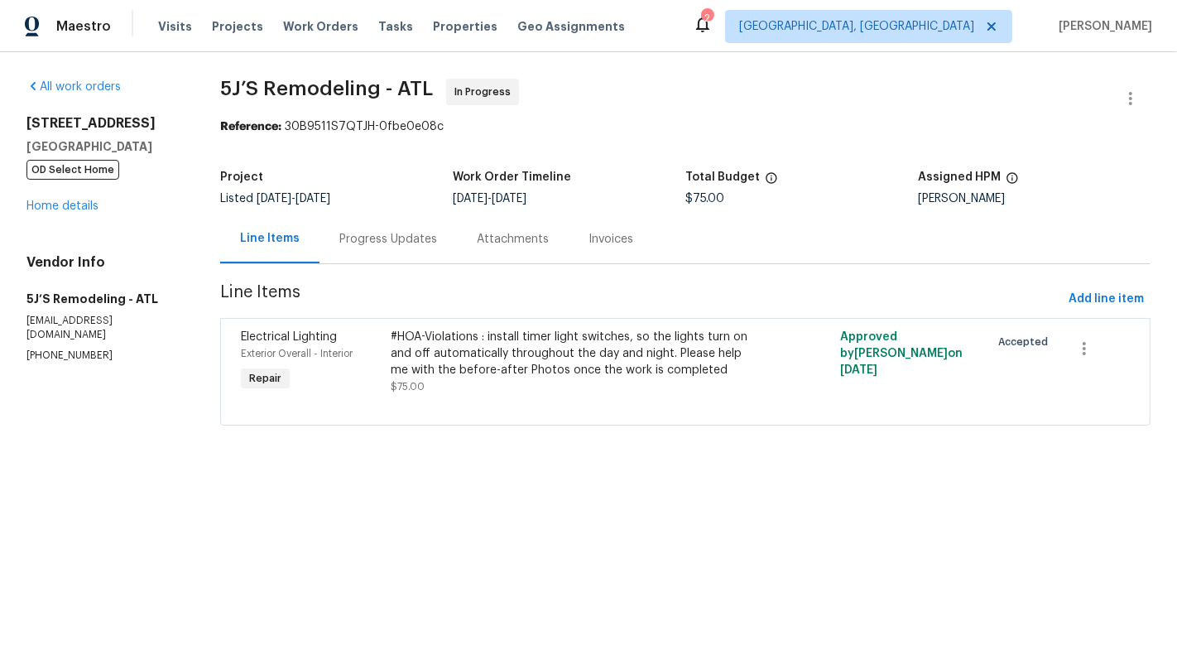
click at [396, 220] on div "Progress Updates" at bounding box center [388, 238] width 137 height 49
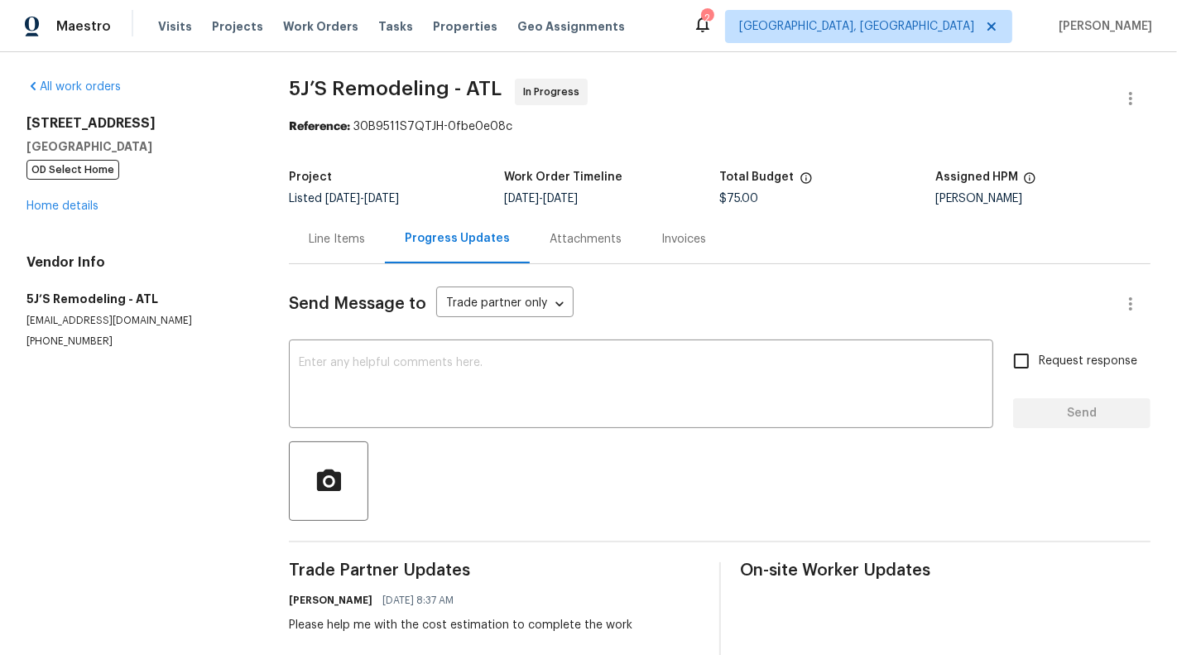
click at [330, 243] on div "Line Items" at bounding box center [337, 239] width 56 height 17
